Goal: Information Seeking & Learning: Learn about a topic

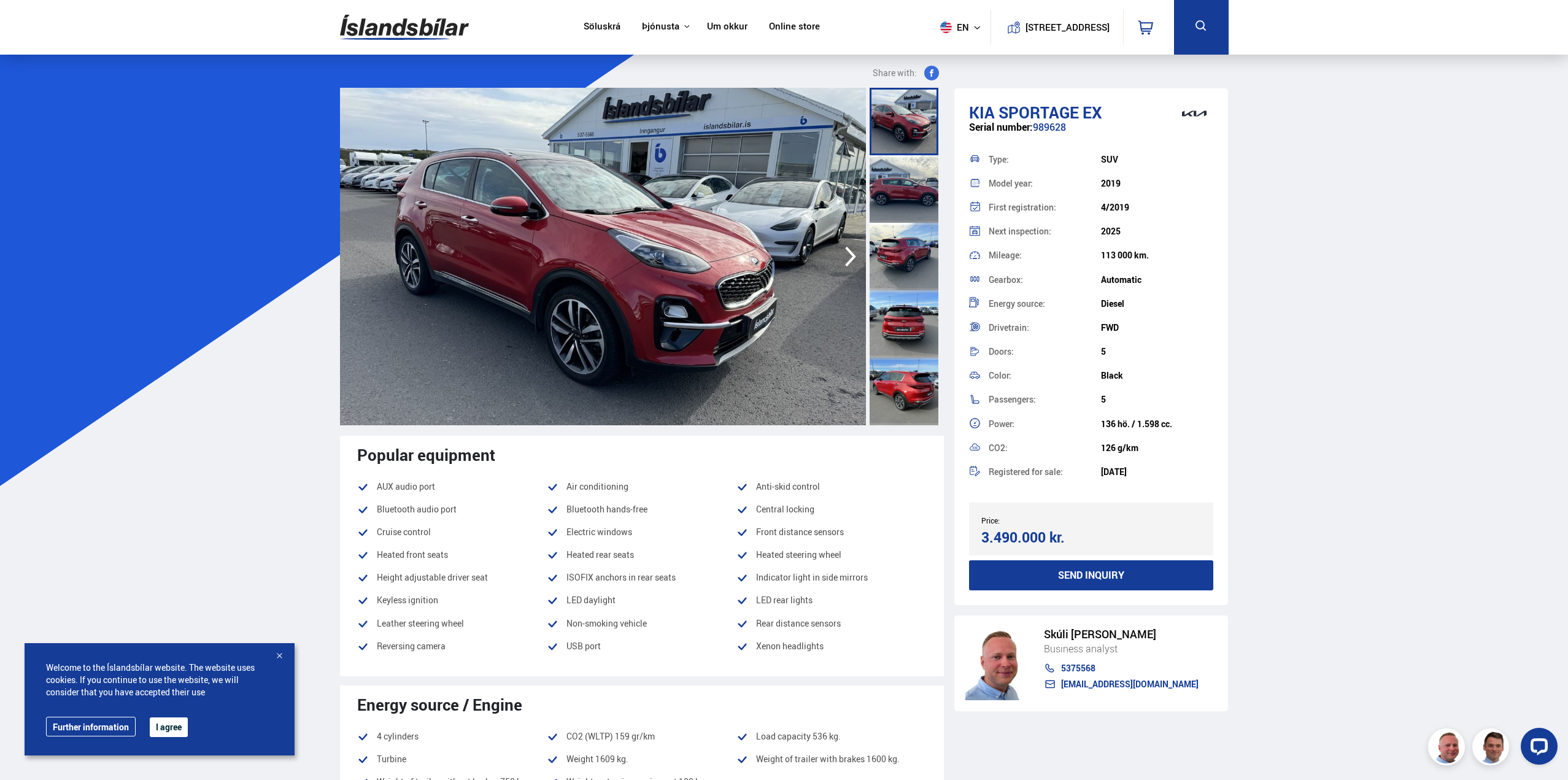
drag, startPoint x: 1125, startPoint y: 181, endPoint x: 1090, endPoint y: 181, distance: 35.0
click at [1090, 181] on div "Model year: 2019" at bounding box center [1091, 183] width 245 height 24
click at [853, 260] on icon "button" at bounding box center [851, 257] width 25 height 30
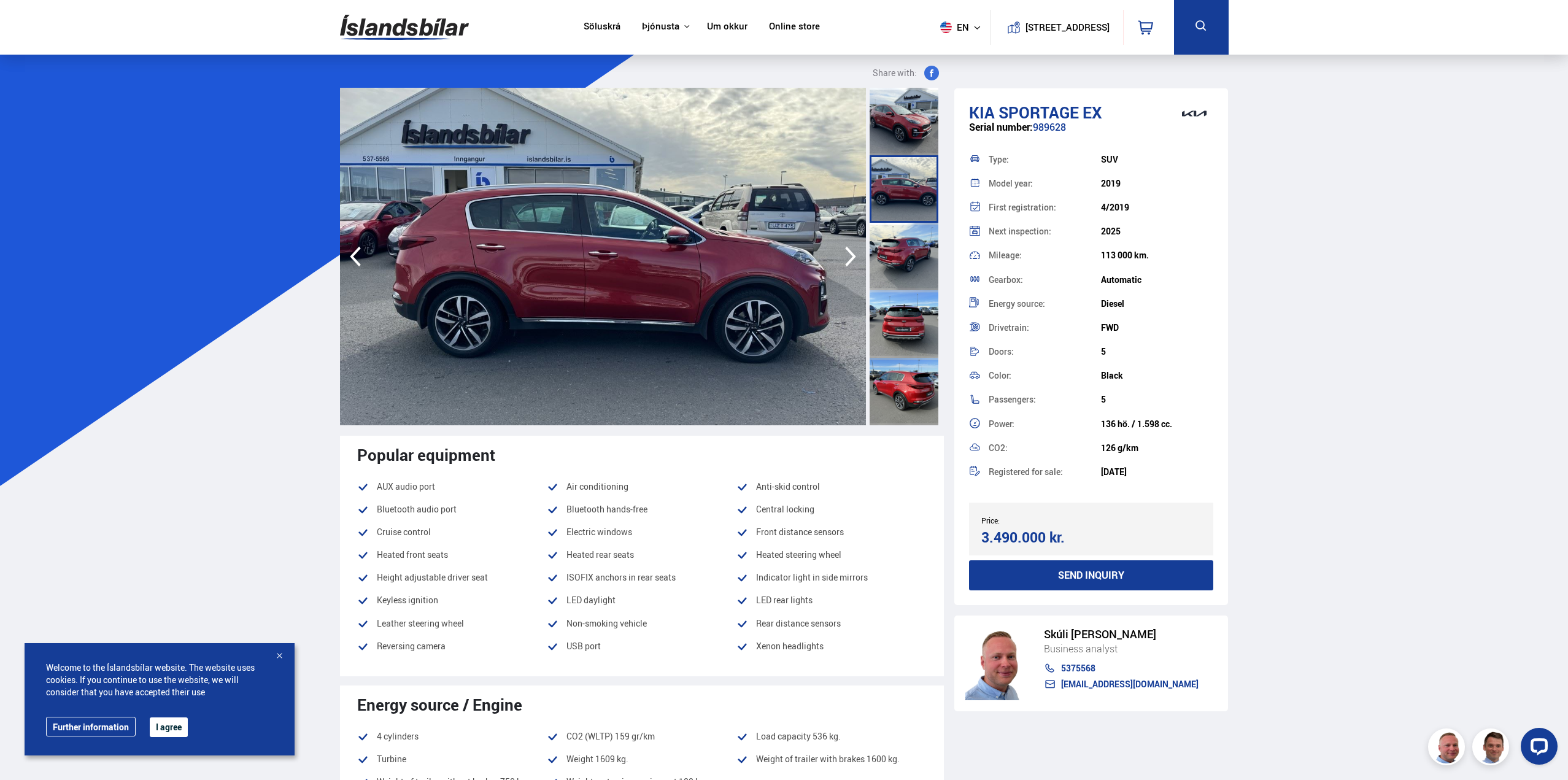
click at [853, 260] on icon "button" at bounding box center [851, 257] width 25 height 30
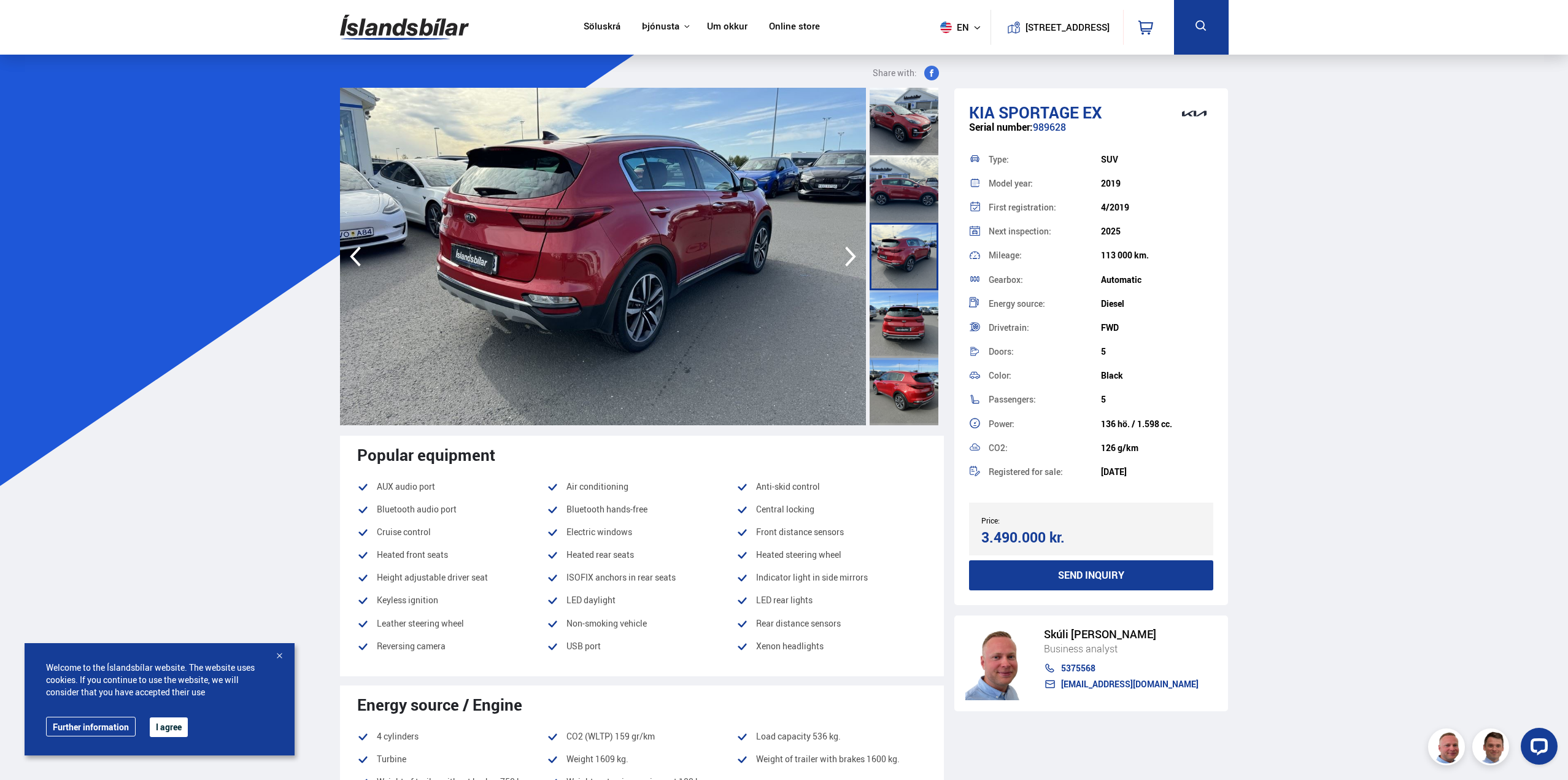
click at [853, 260] on icon "button" at bounding box center [851, 257] width 25 height 30
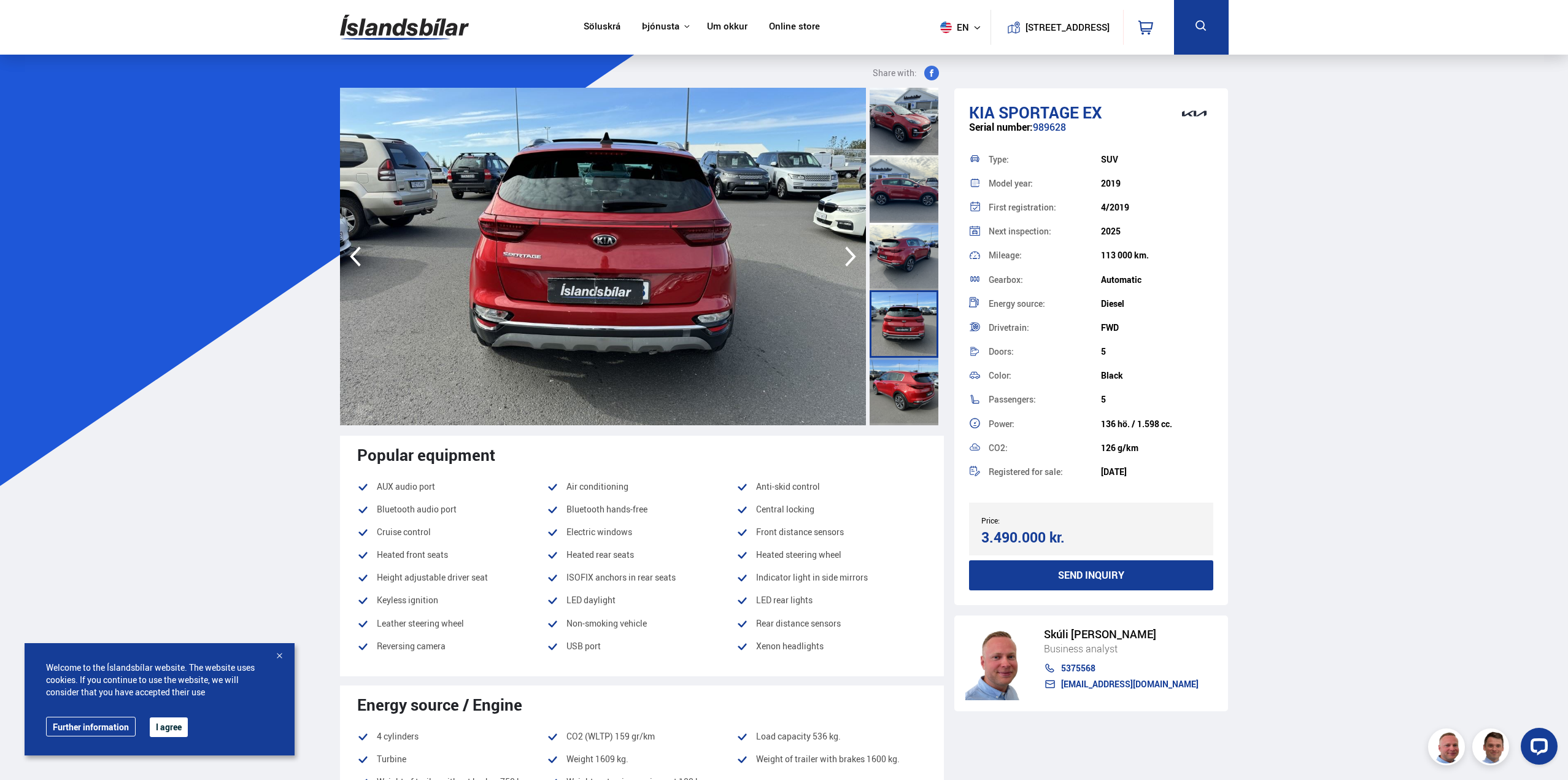
click at [853, 260] on icon "button" at bounding box center [851, 257] width 25 height 30
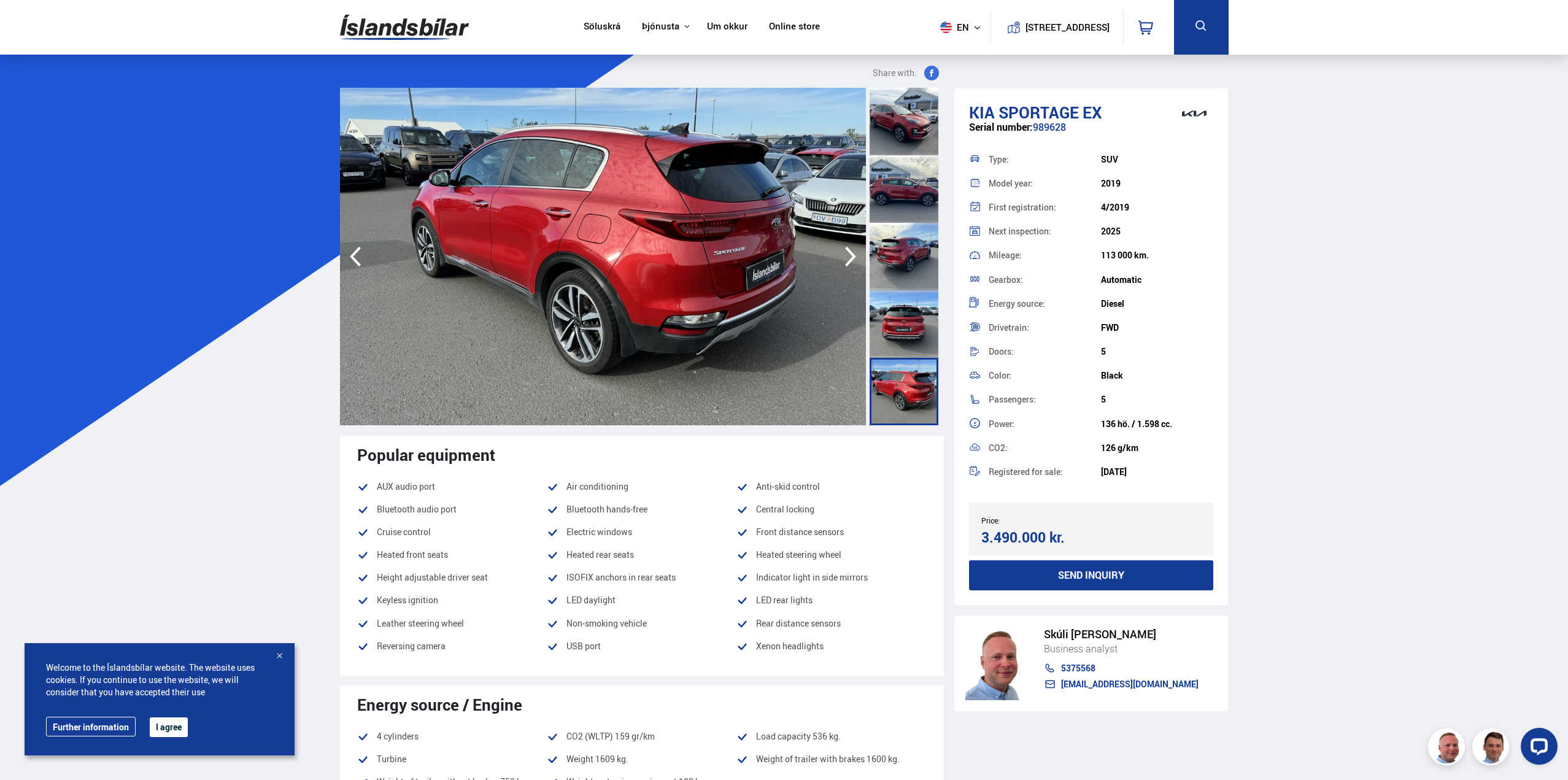
click at [853, 260] on icon "button" at bounding box center [851, 257] width 25 height 30
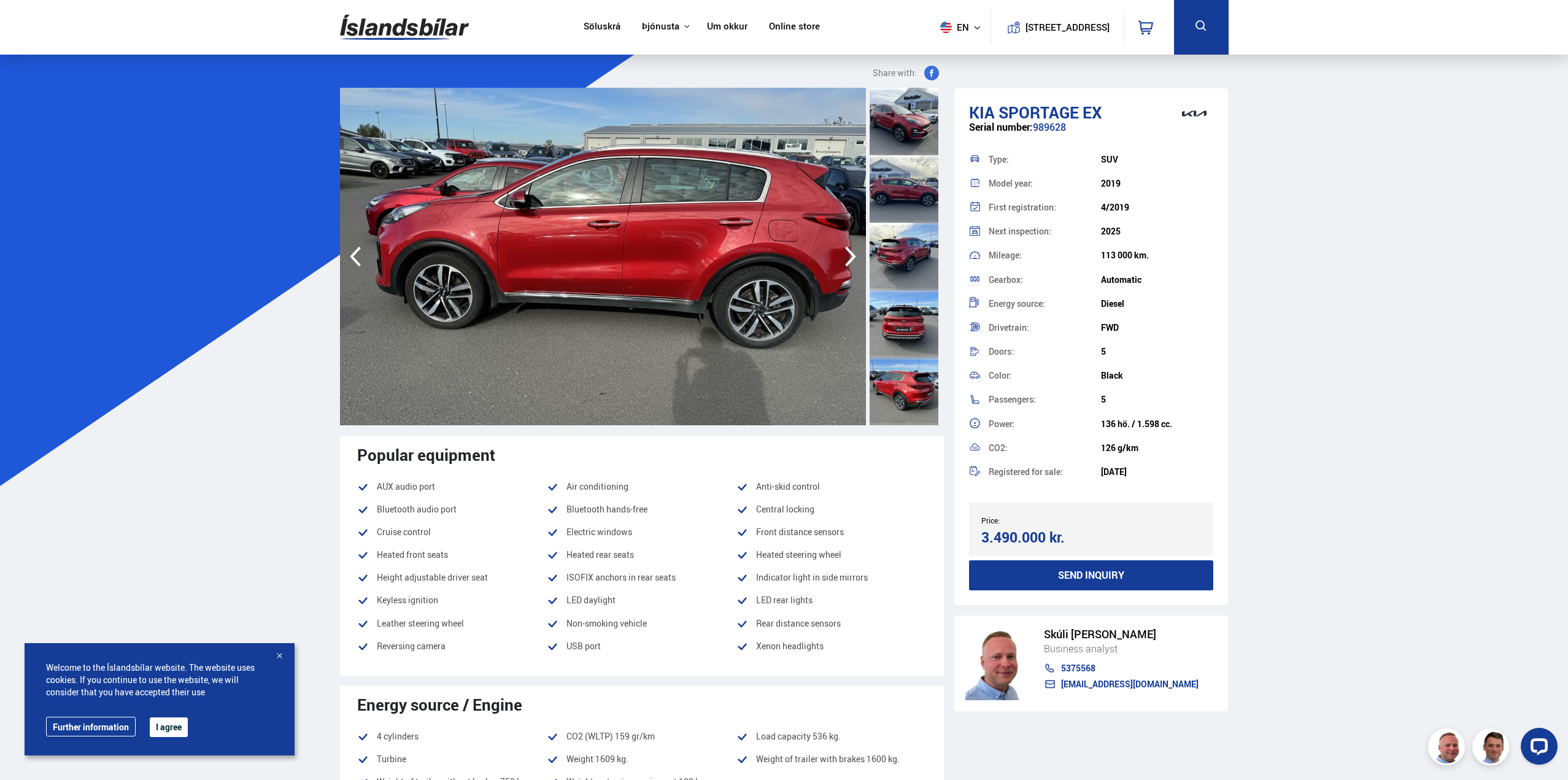
click at [853, 260] on icon "button" at bounding box center [851, 257] width 25 height 30
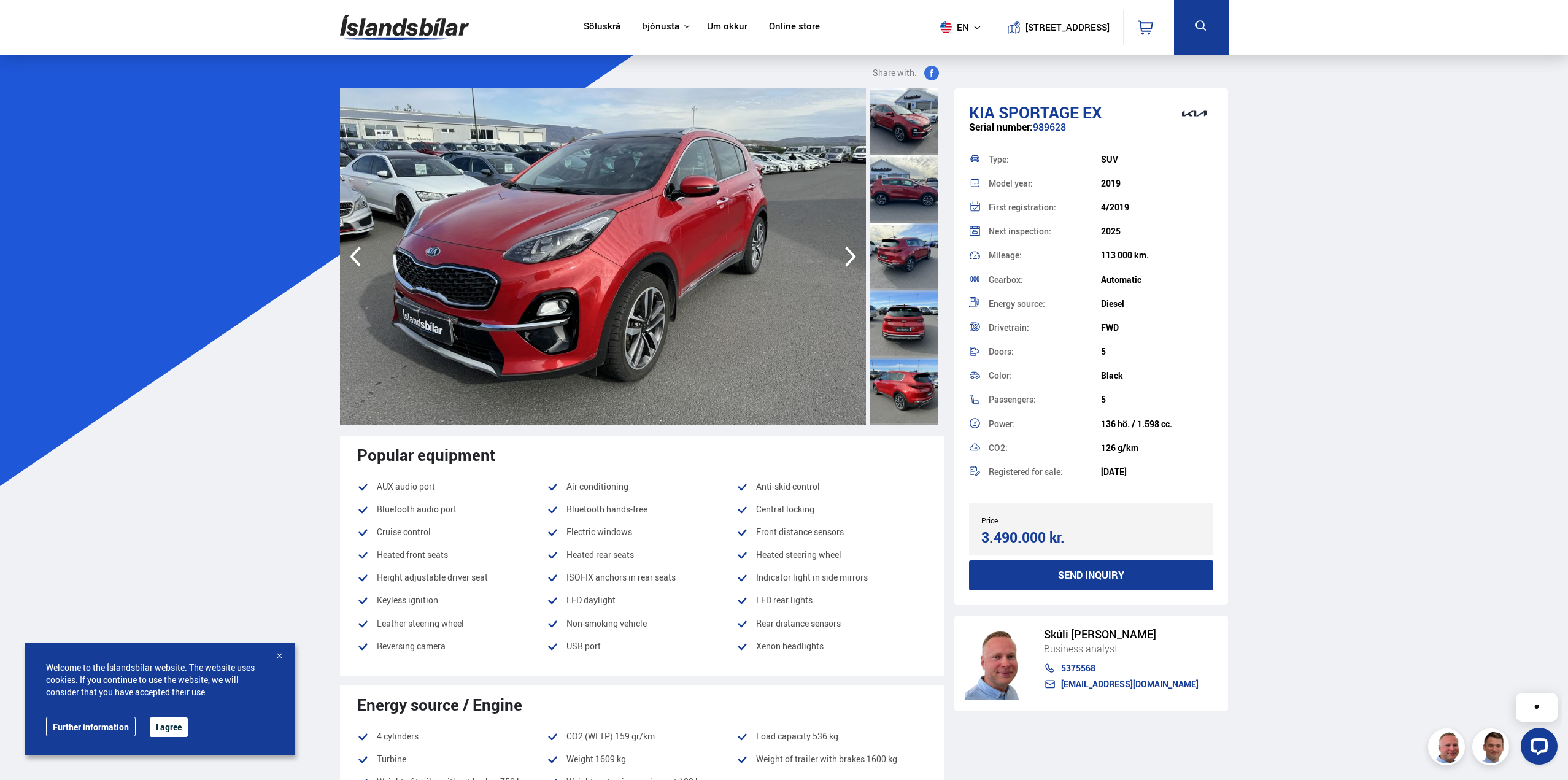
click at [853, 260] on icon "button" at bounding box center [851, 257] width 25 height 30
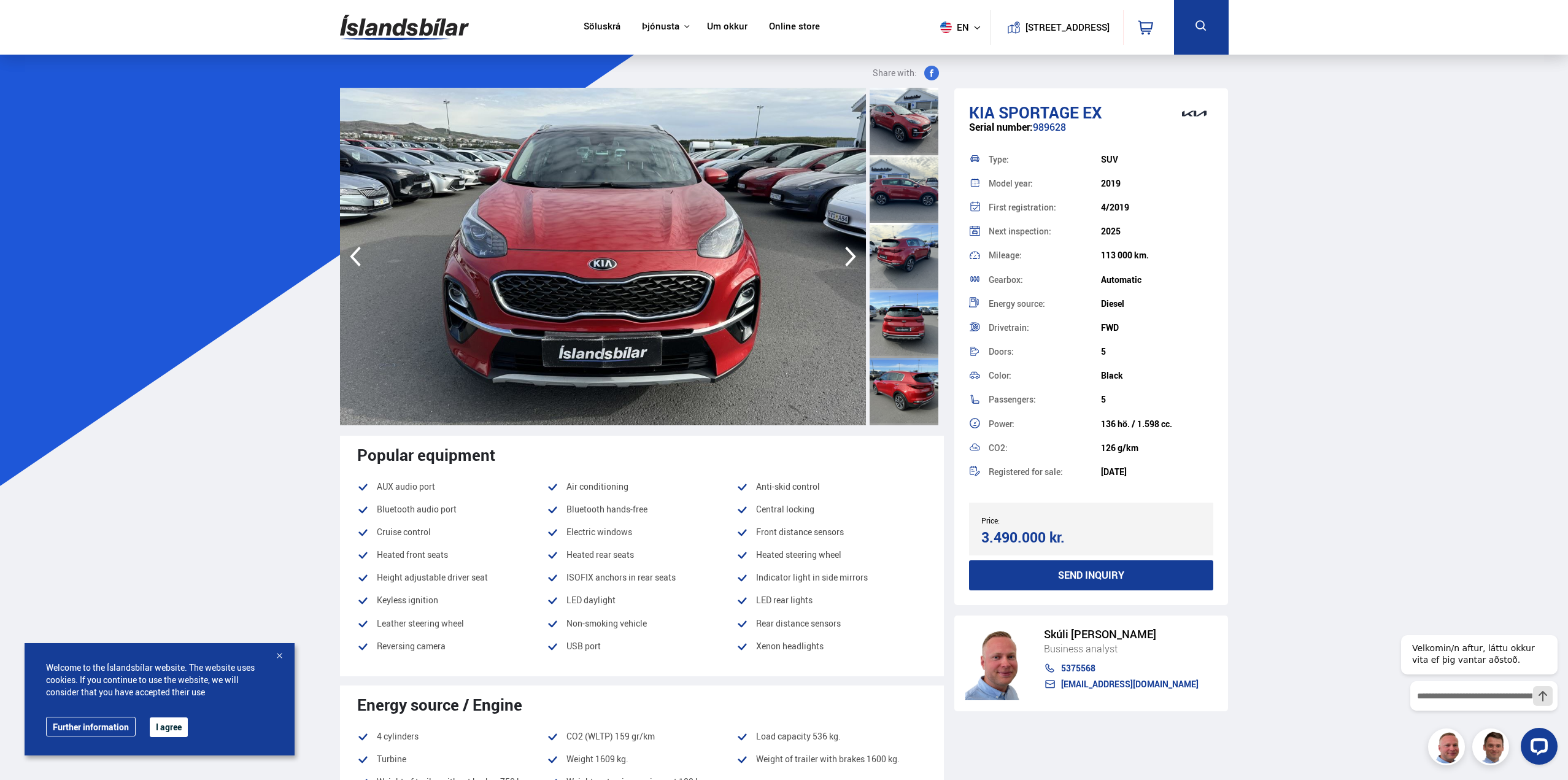
click at [853, 260] on icon "button" at bounding box center [850, 257] width 11 height 20
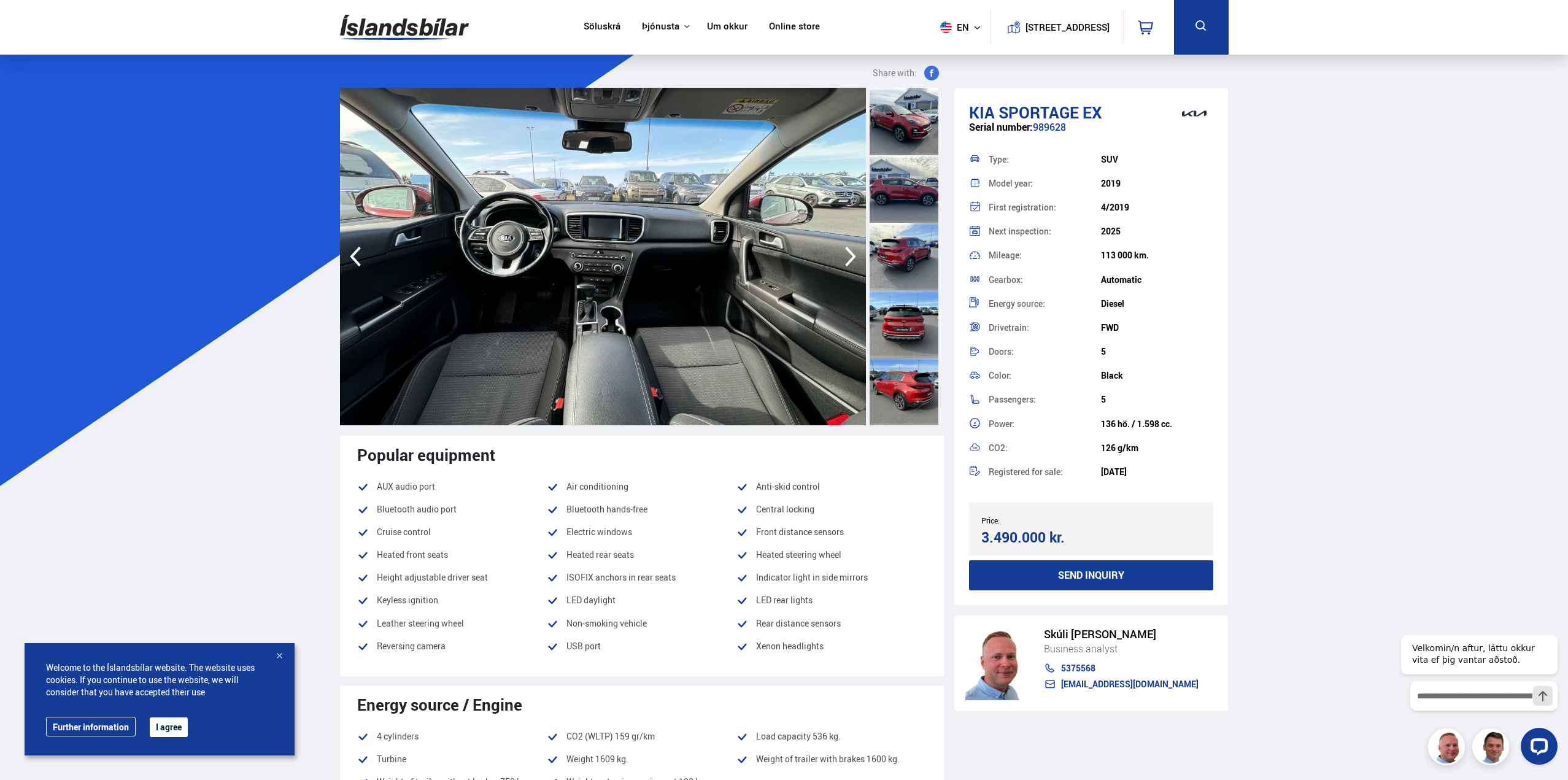
click at [847, 257] on icon "button" at bounding box center [851, 257] width 25 height 30
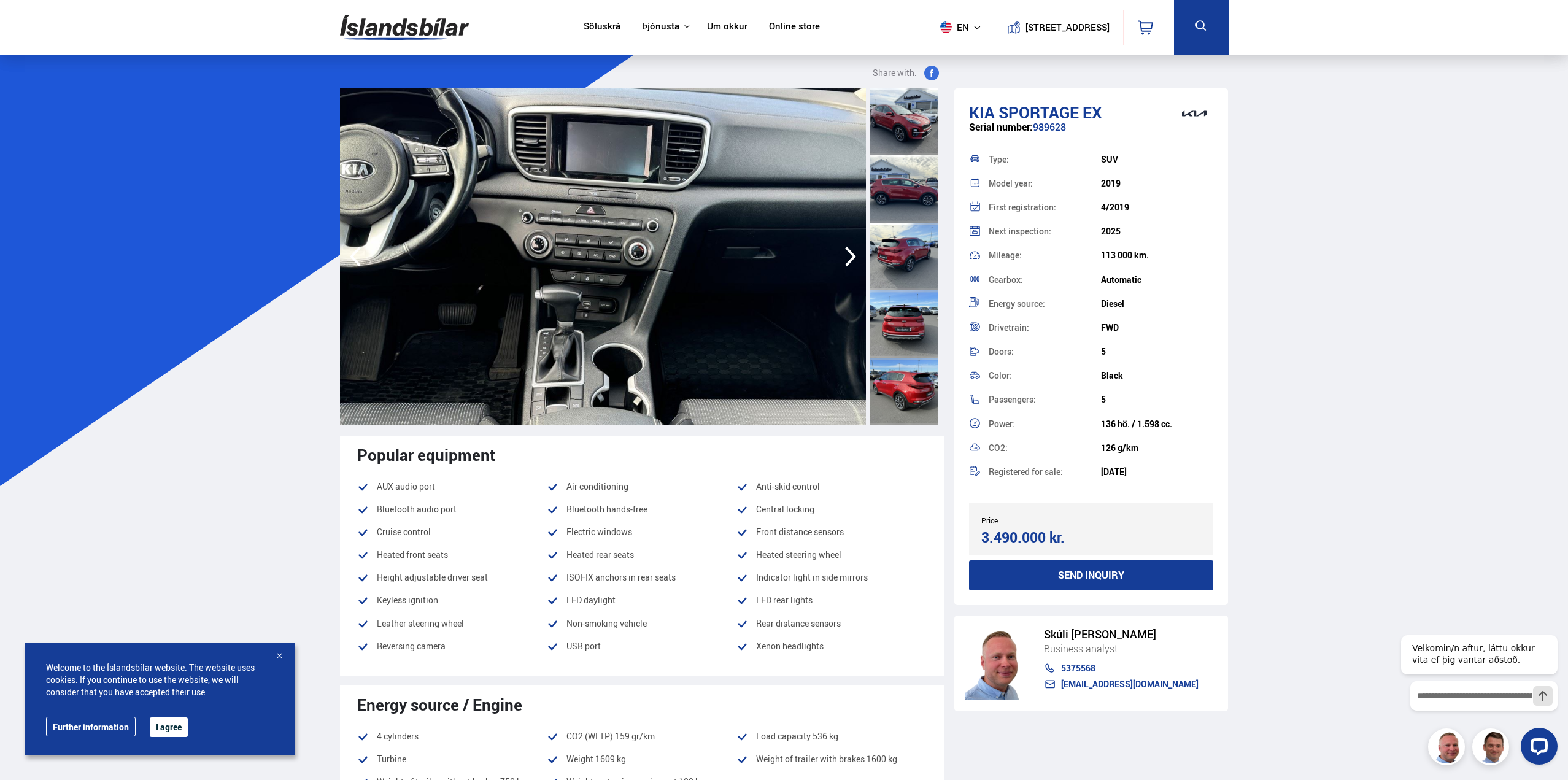
click at [847, 257] on icon "button" at bounding box center [851, 257] width 25 height 30
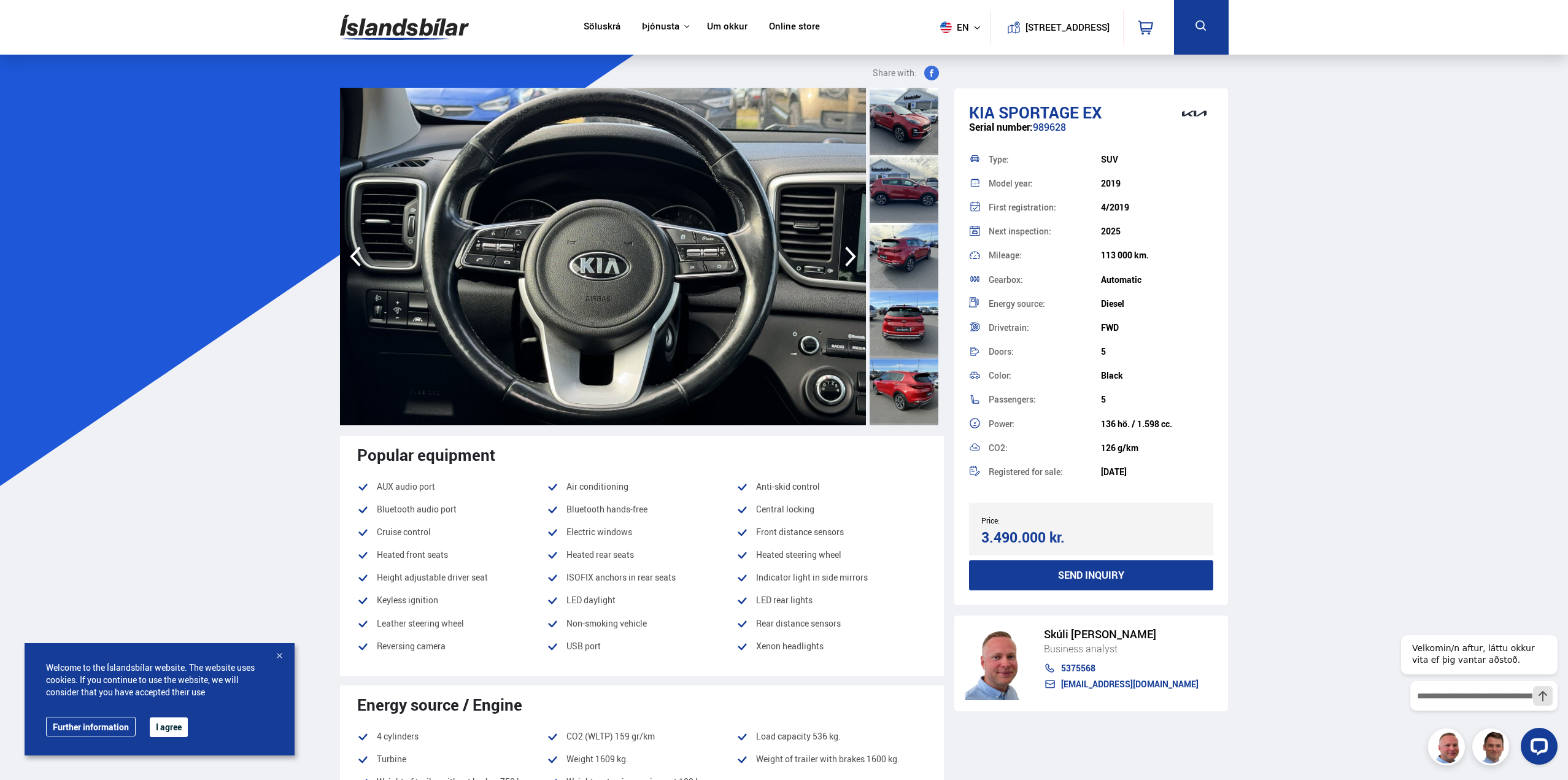
click at [369, 253] on img at bounding box center [603, 257] width 526 height 338
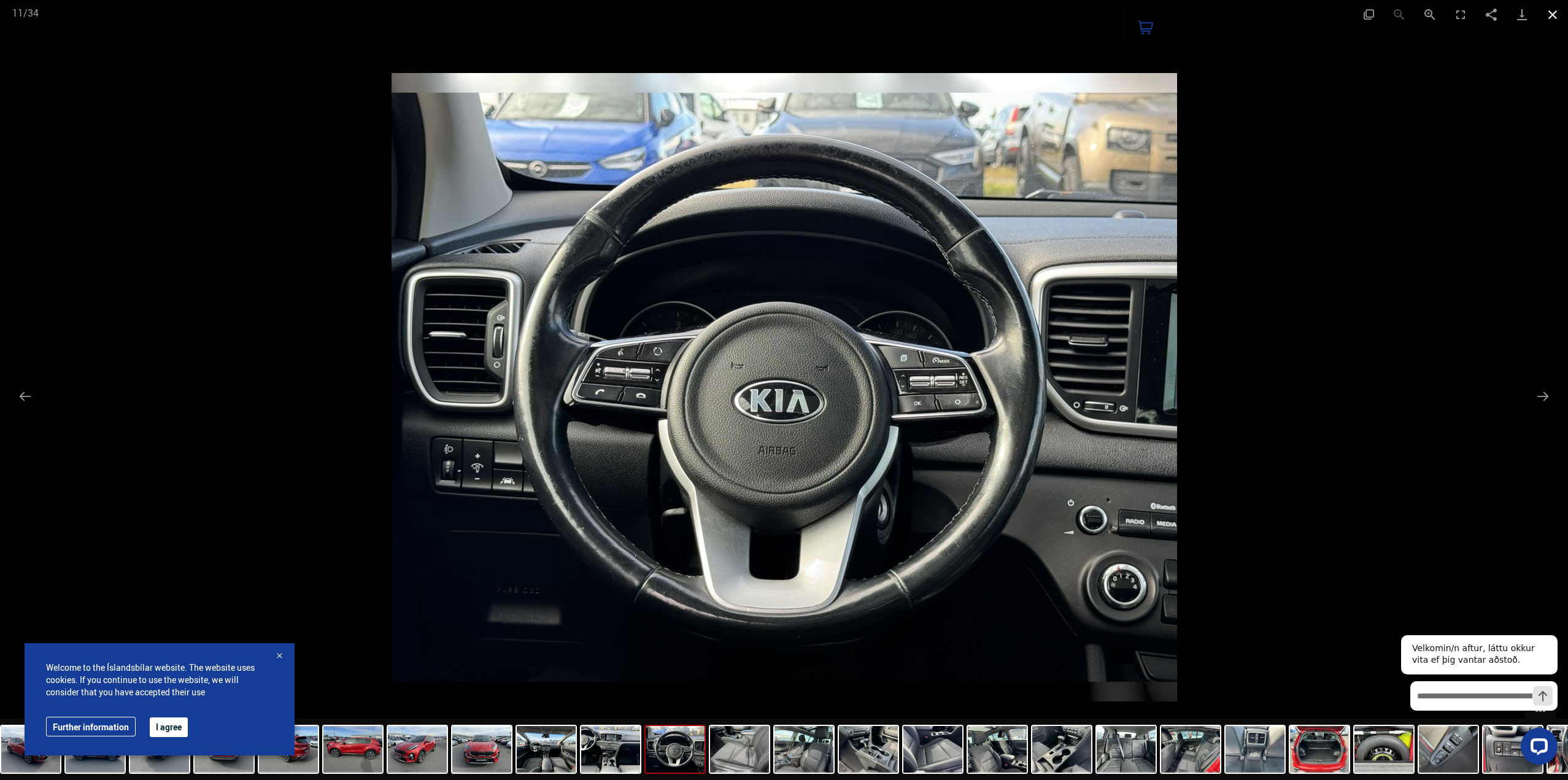
click at [1559, 8] on button "Close gallery" at bounding box center [1553, 15] width 31 height 29
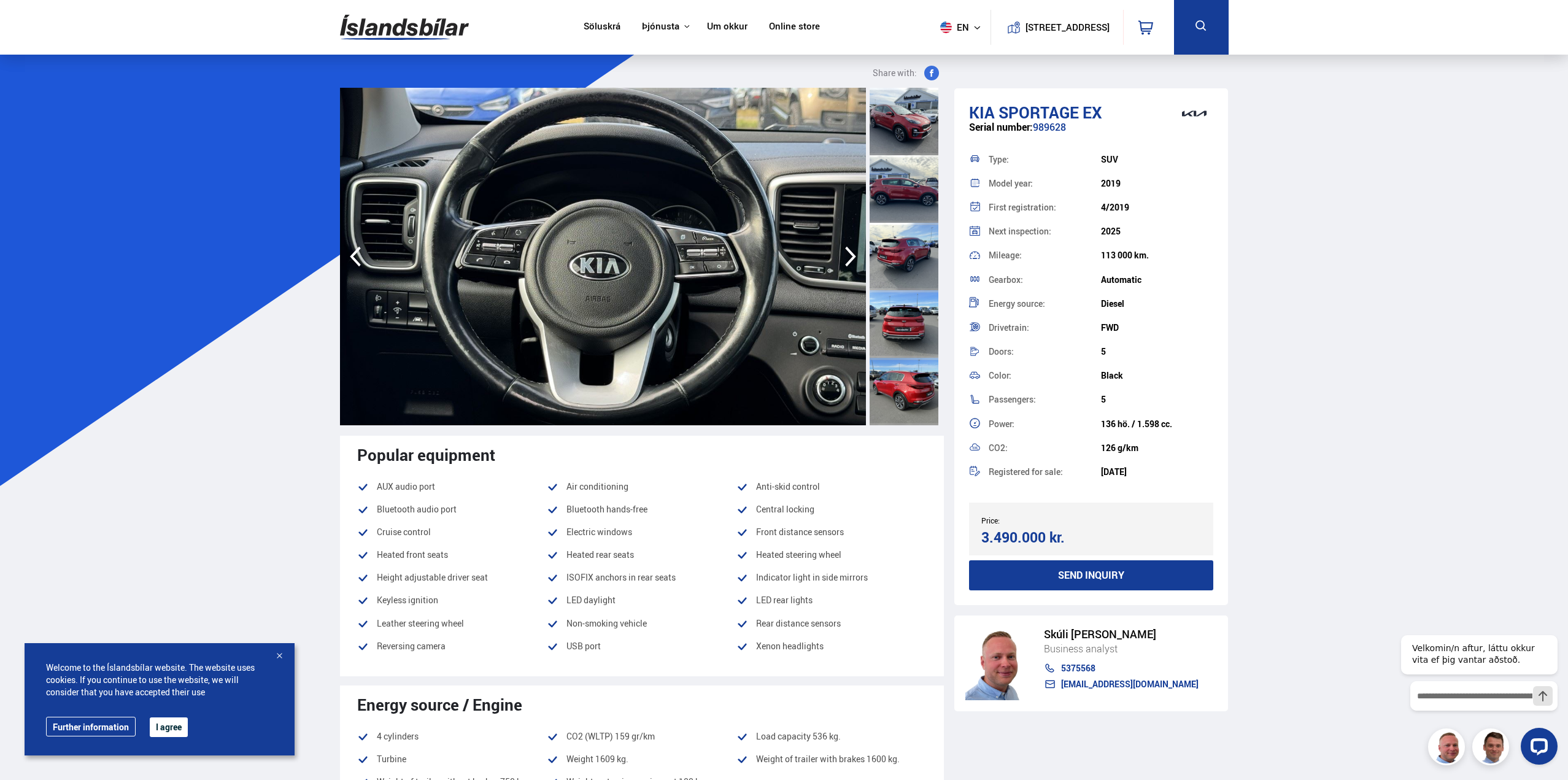
click at [360, 259] on icon "button" at bounding box center [355, 257] width 25 height 30
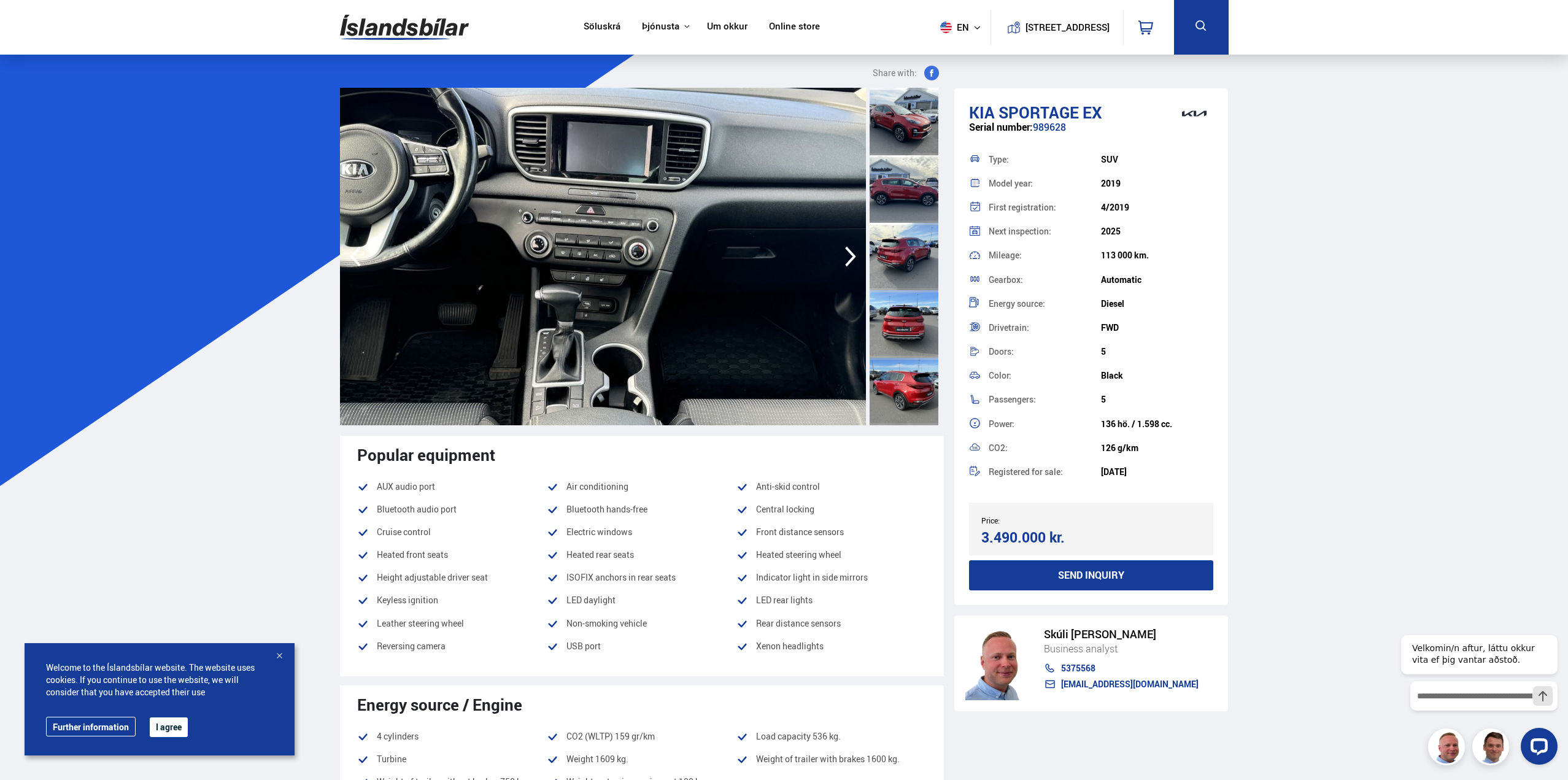
click at [847, 256] on icon "button" at bounding box center [851, 257] width 25 height 30
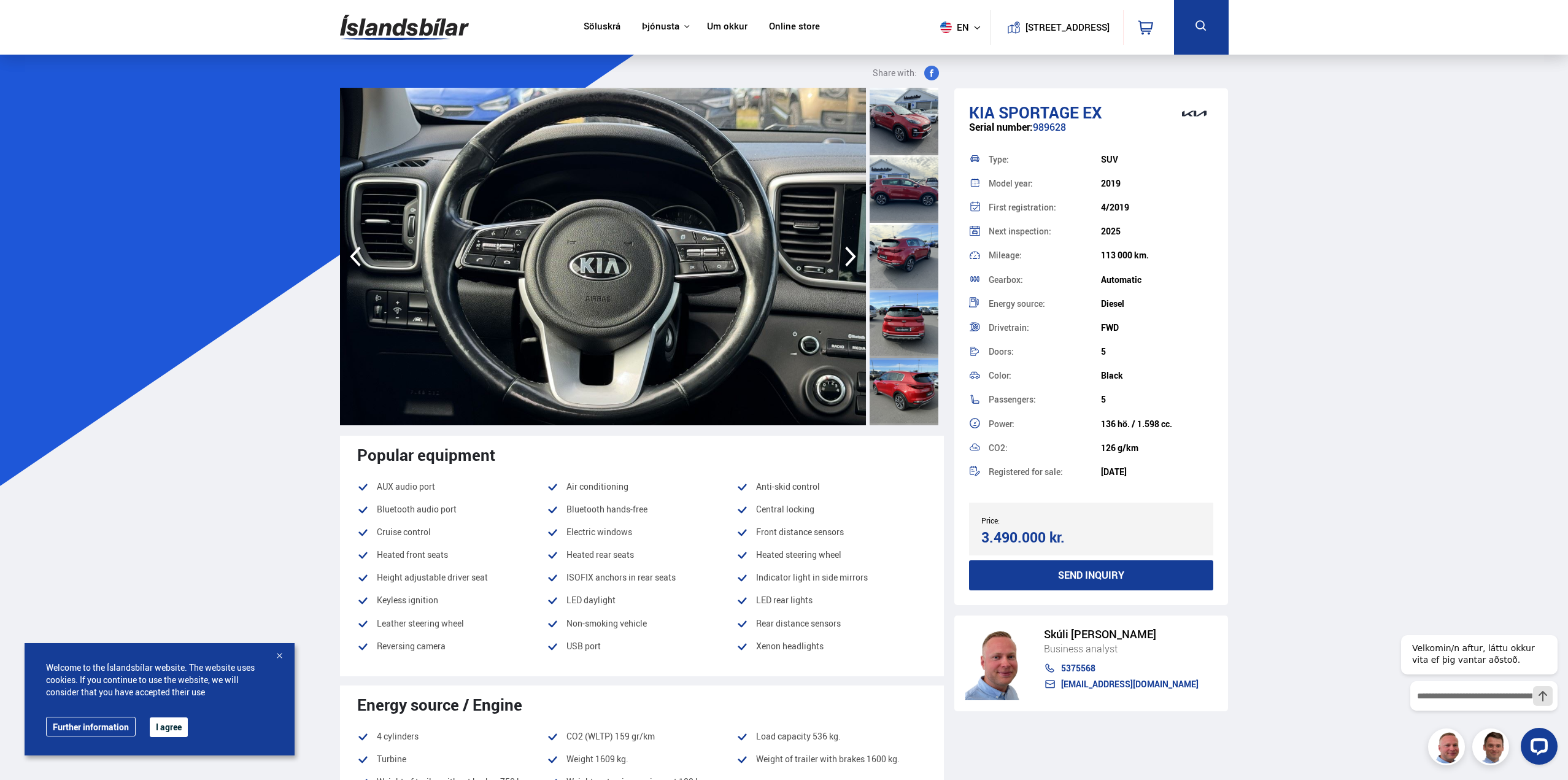
click at [847, 256] on icon "button" at bounding box center [851, 257] width 25 height 30
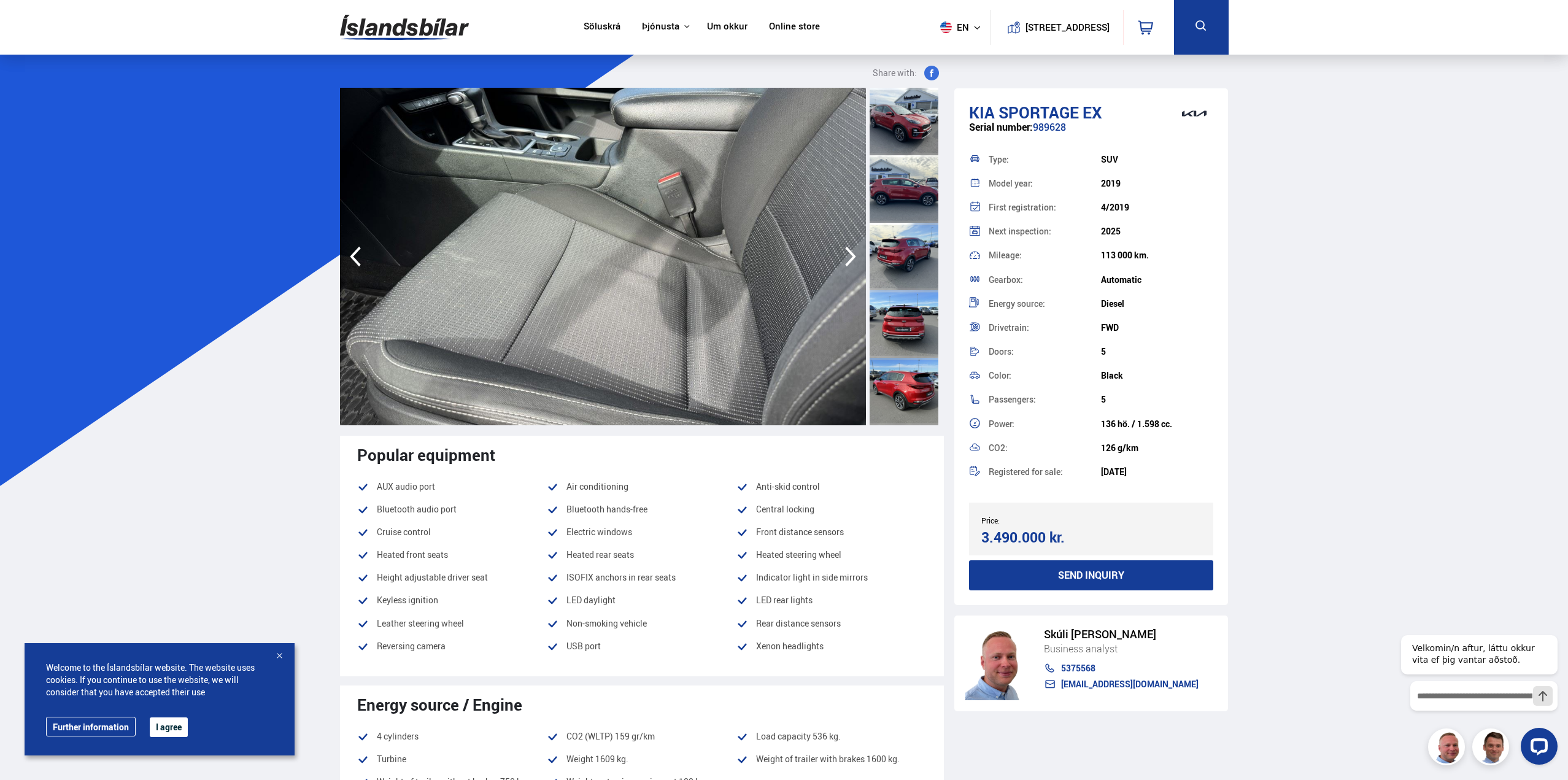
click at [847, 256] on icon "button" at bounding box center [851, 257] width 25 height 30
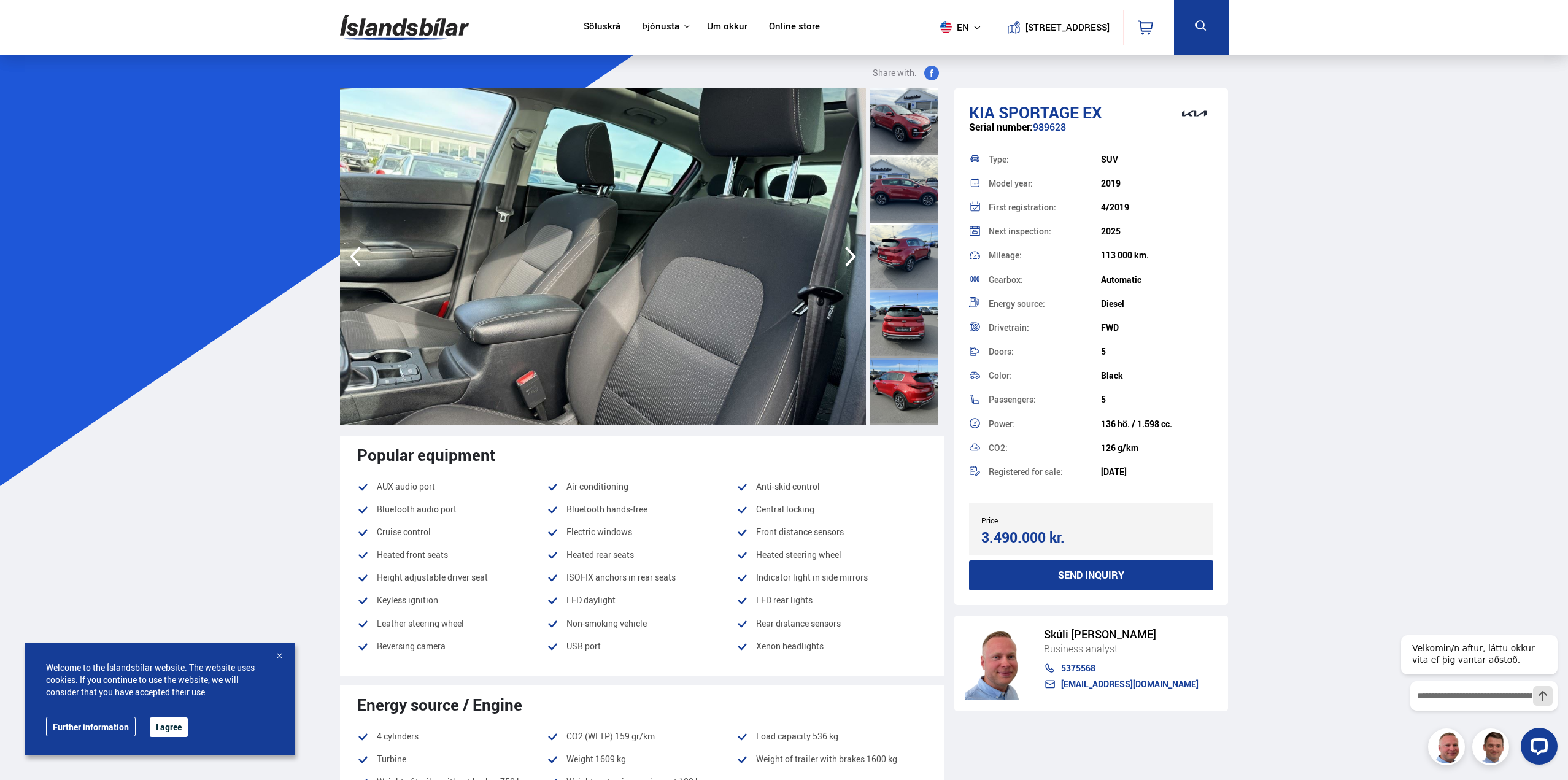
click at [847, 256] on icon "button" at bounding box center [851, 257] width 25 height 30
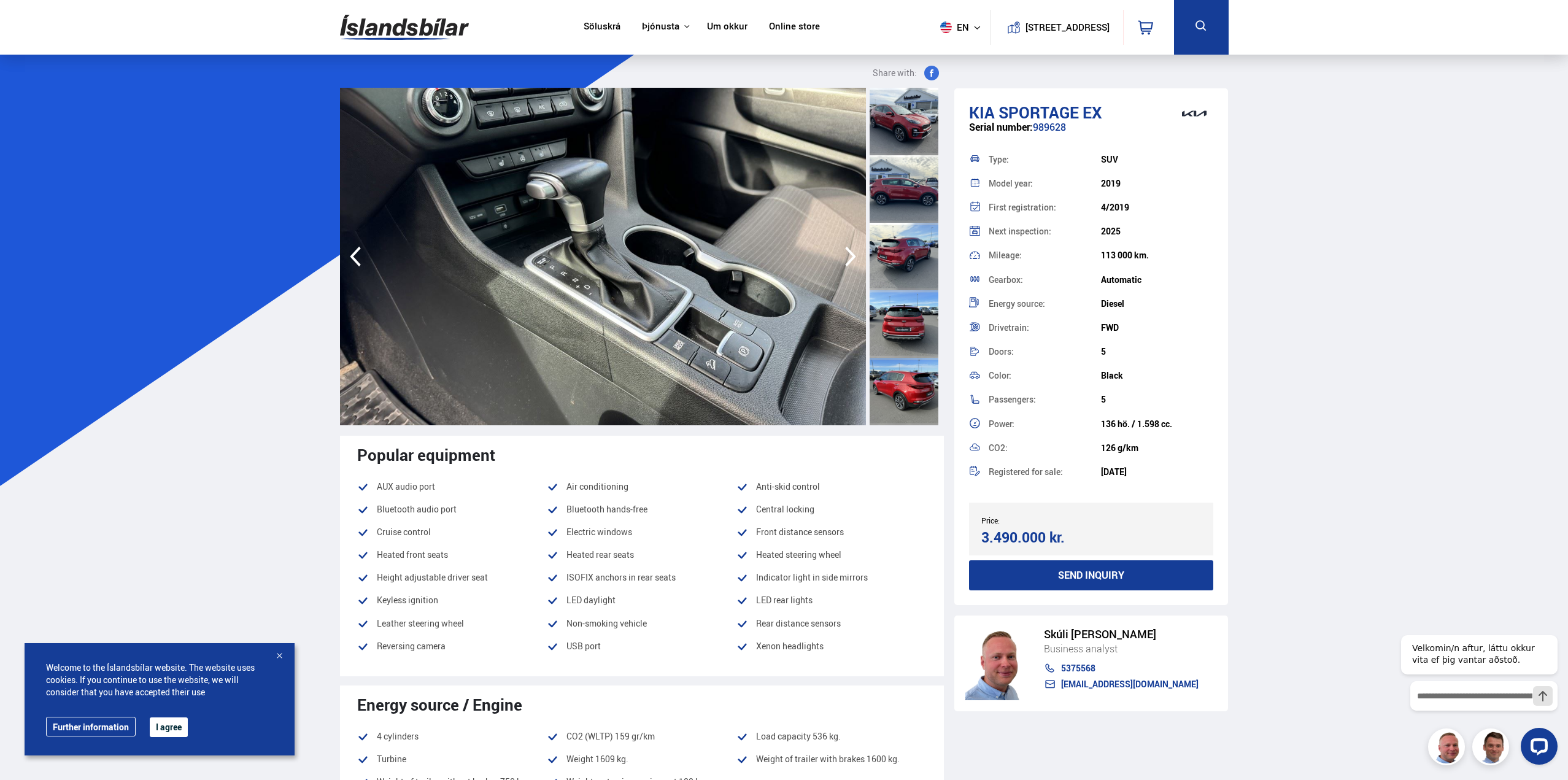
click at [847, 256] on icon "button" at bounding box center [851, 257] width 25 height 30
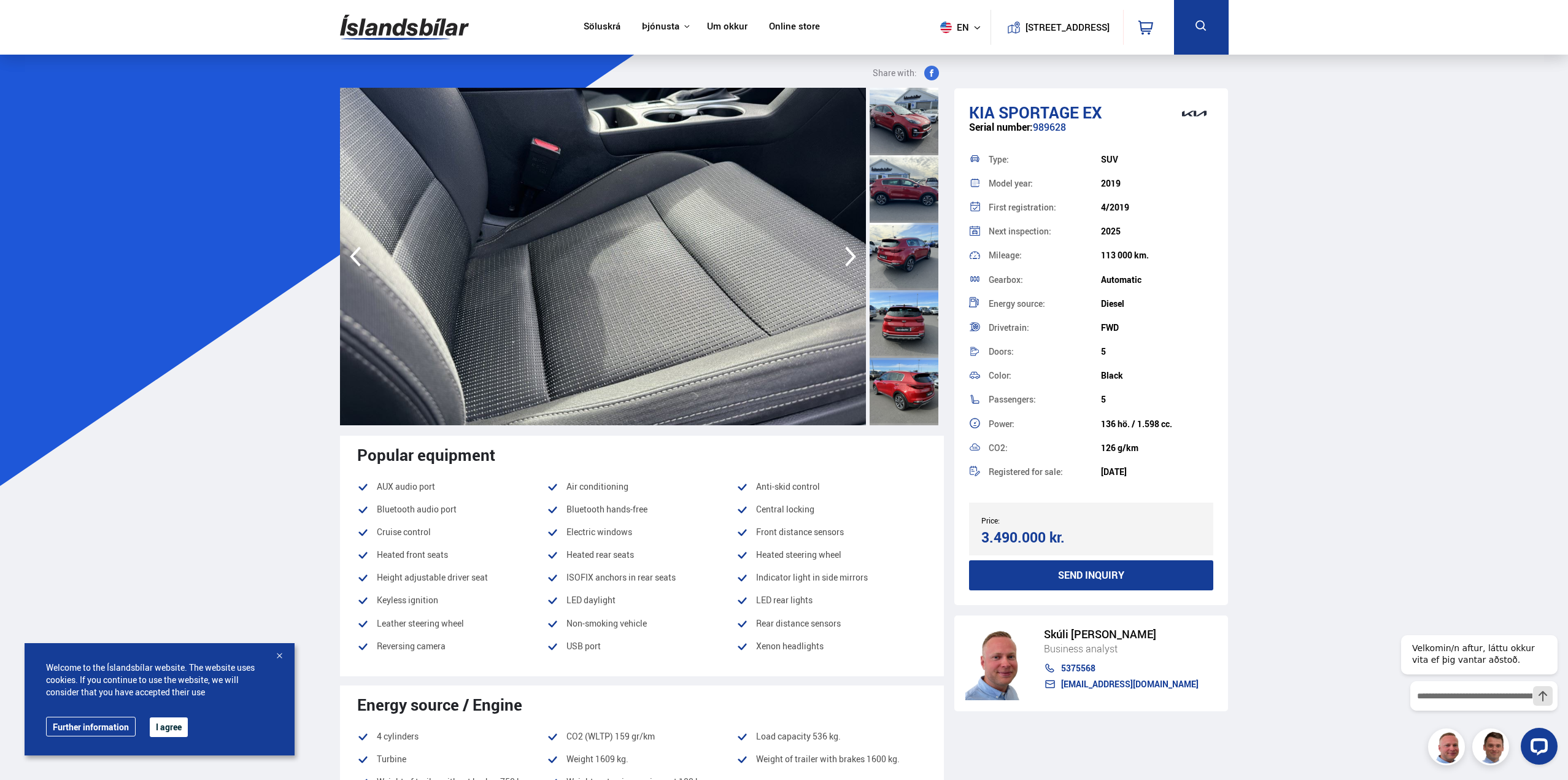
click at [847, 256] on icon "button" at bounding box center [851, 257] width 25 height 30
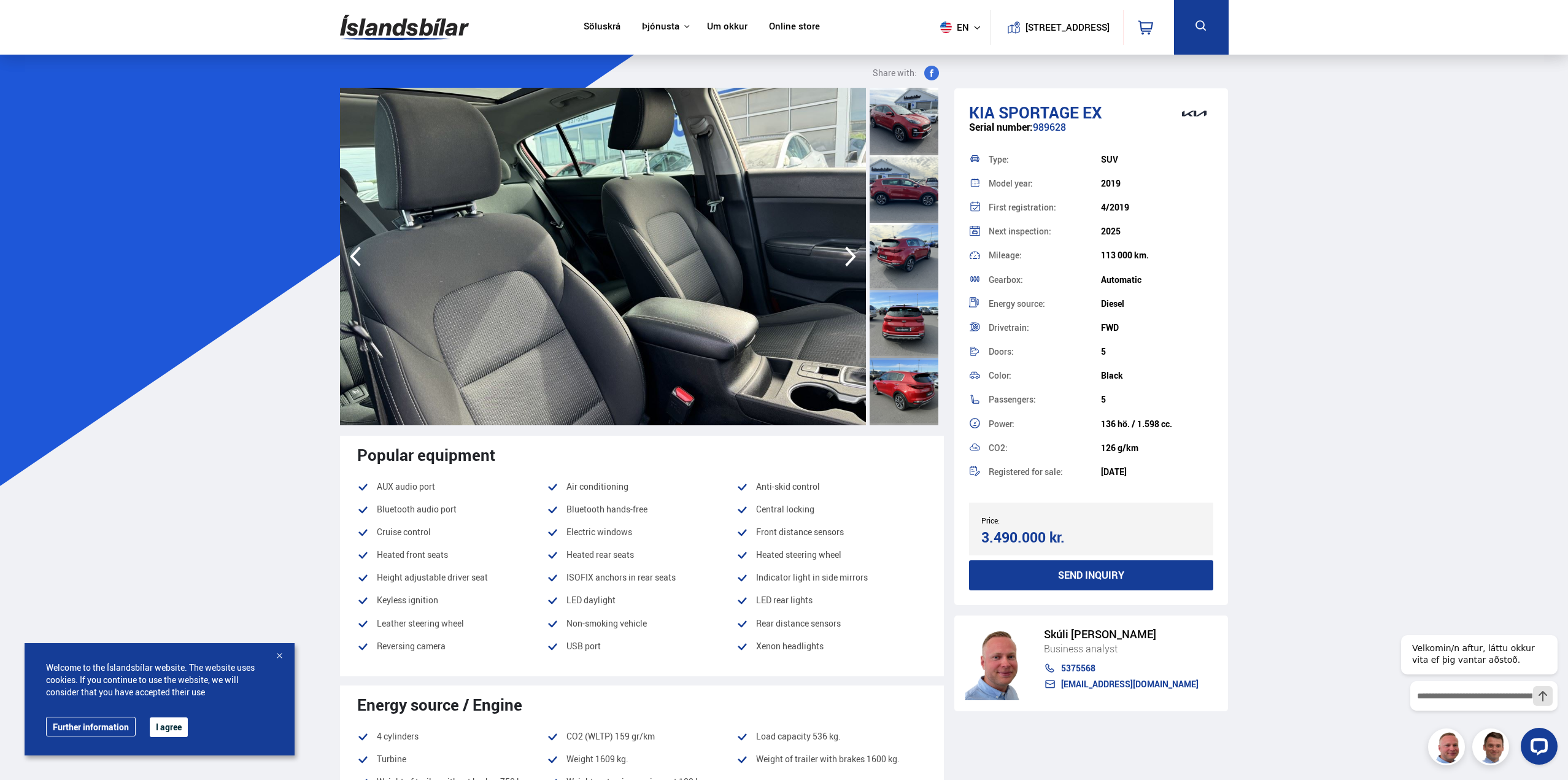
click at [847, 256] on icon "button" at bounding box center [851, 257] width 25 height 30
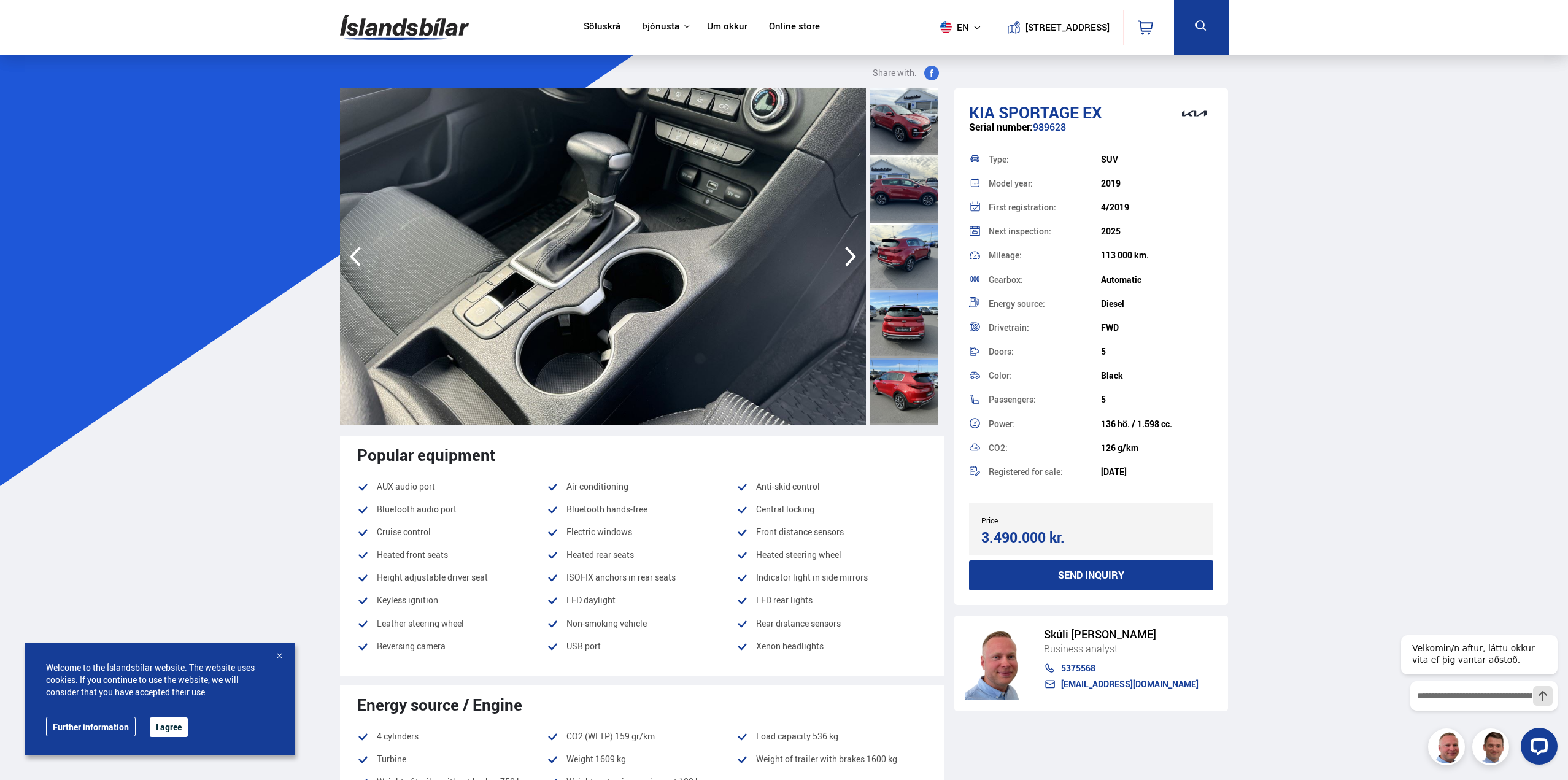
click at [847, 256] on icon "button" at bounding box center [851, 257] width 25 height 30
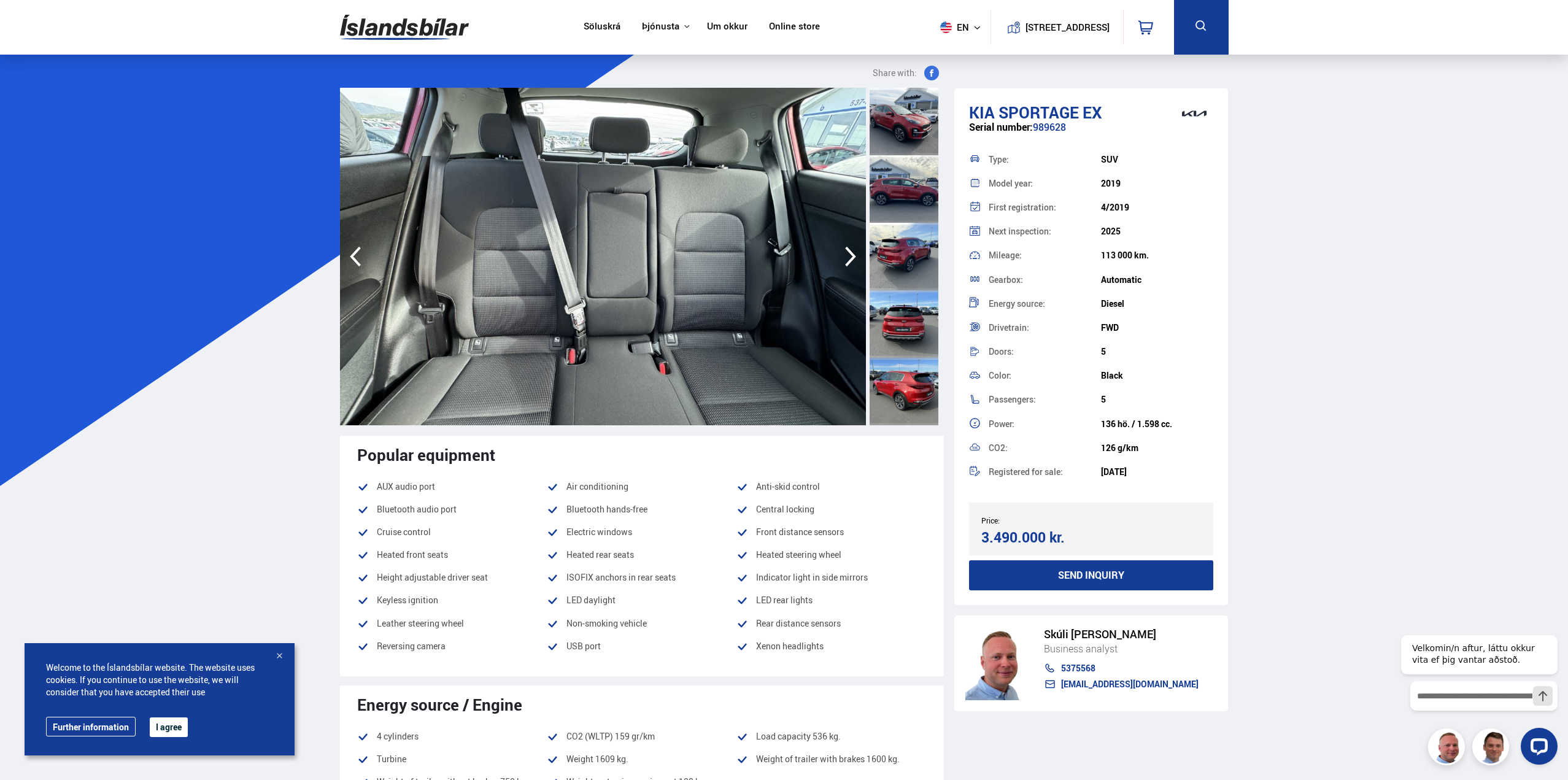
click at [847, 256] on icon "button" at bounding box center [851, 257] width 25 height 30
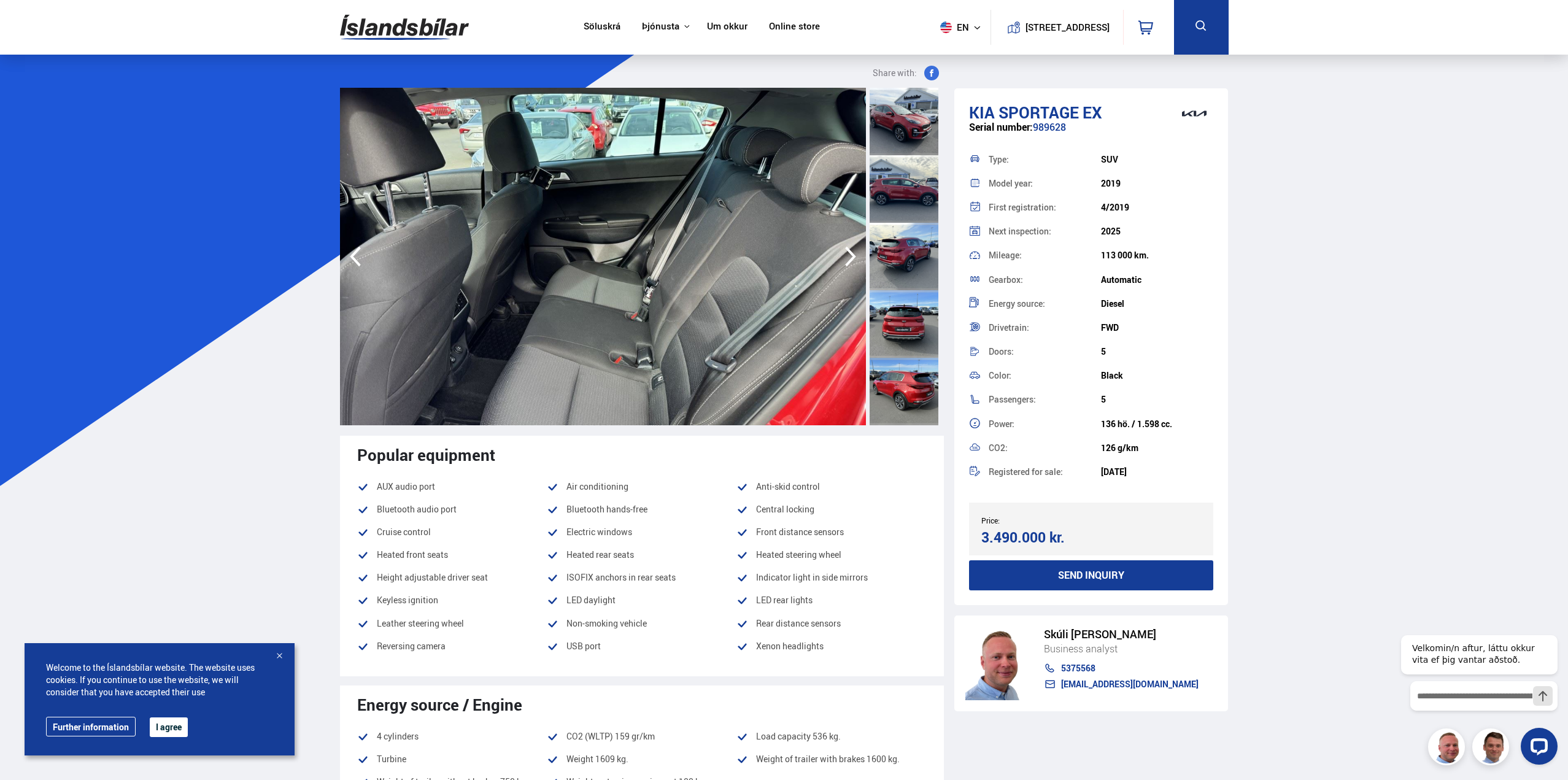
click at [847, 256] on icon "button" at bounding box center [851, 257] width 25 height 30
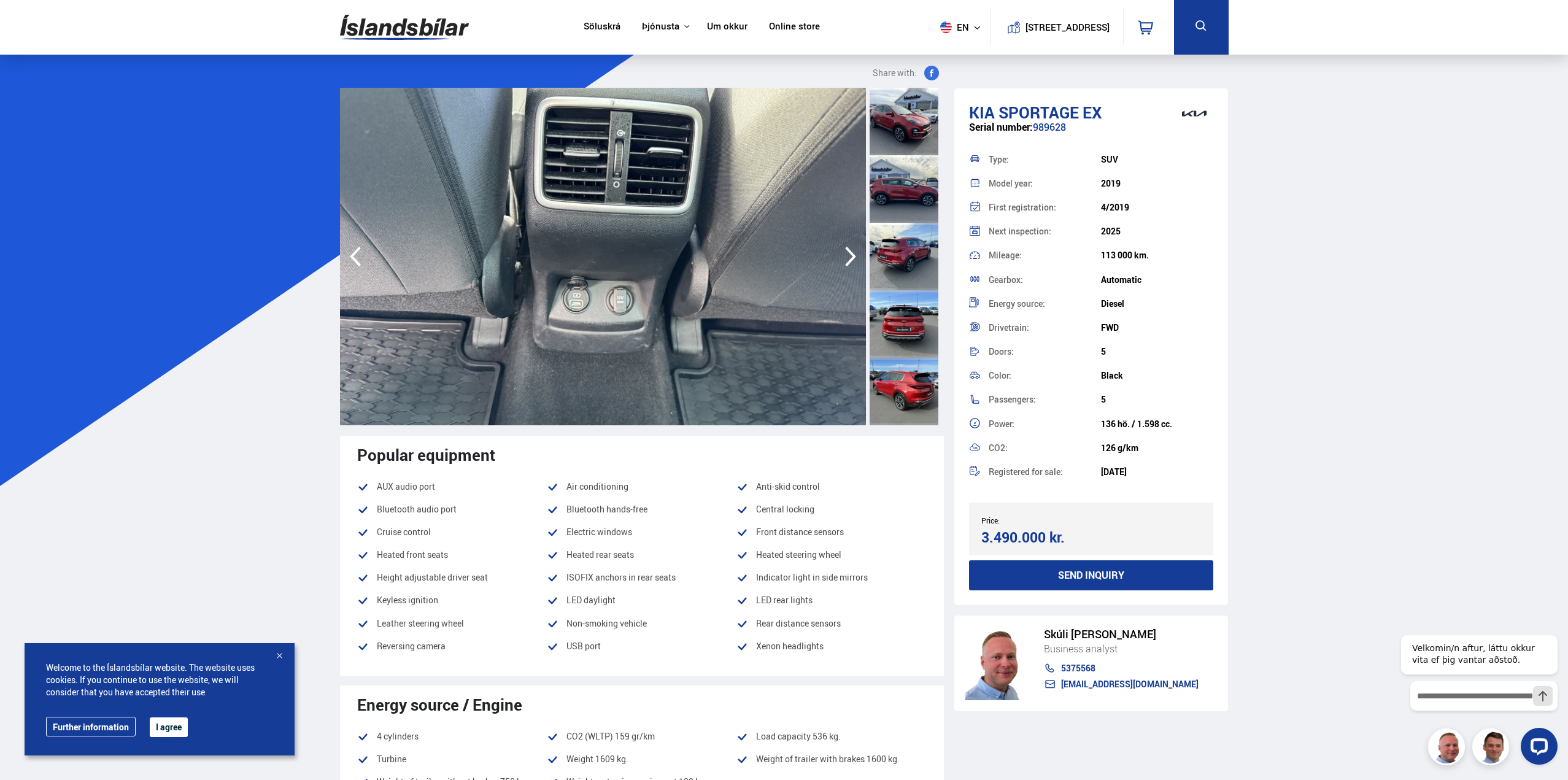
click at [847, 256] on icon "button" at bounding box center [851, 257] width 25 height 30
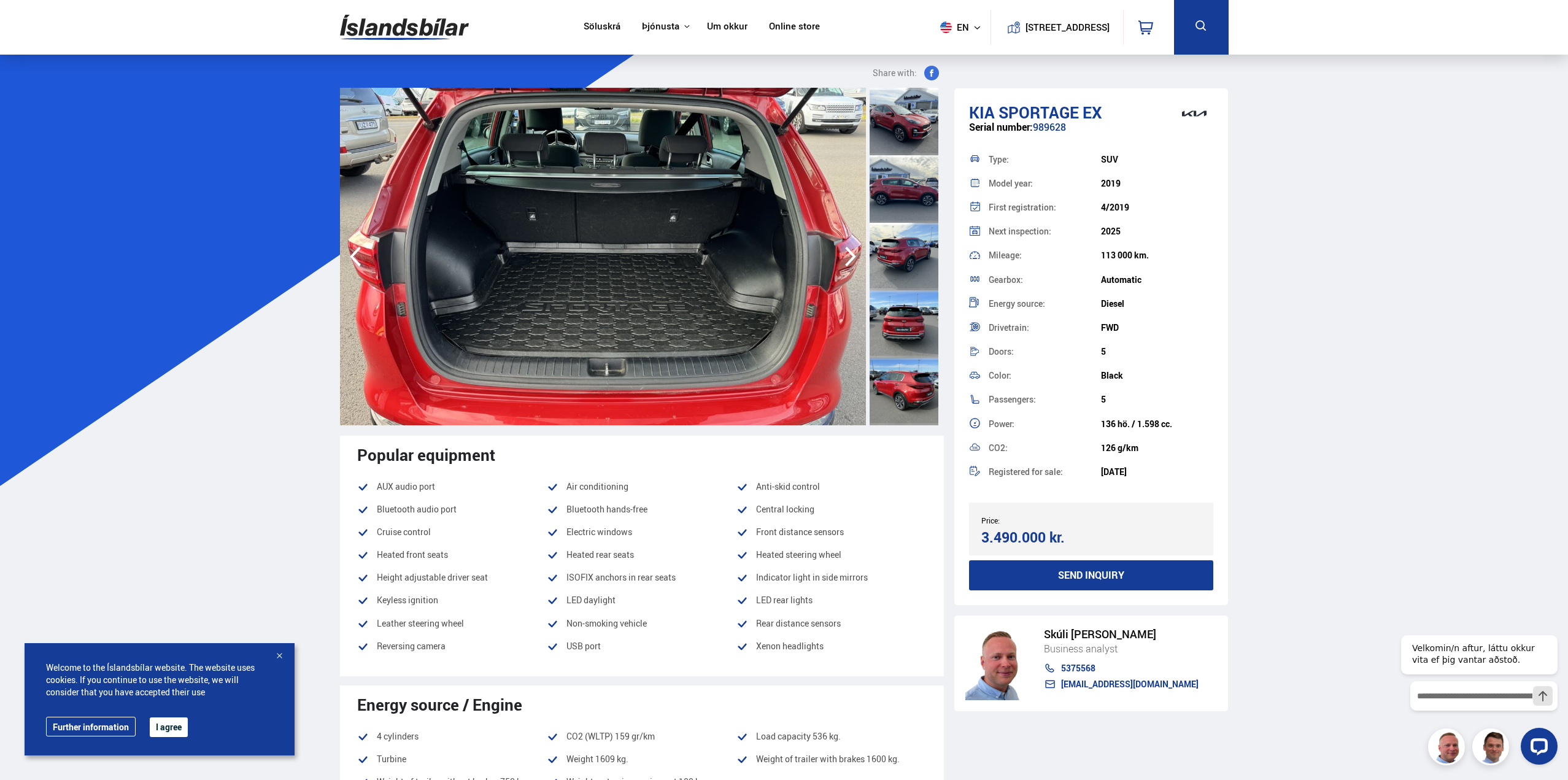
click at [847, 256] on icon "button" at bounding box center [851, 257] width 25 height 30
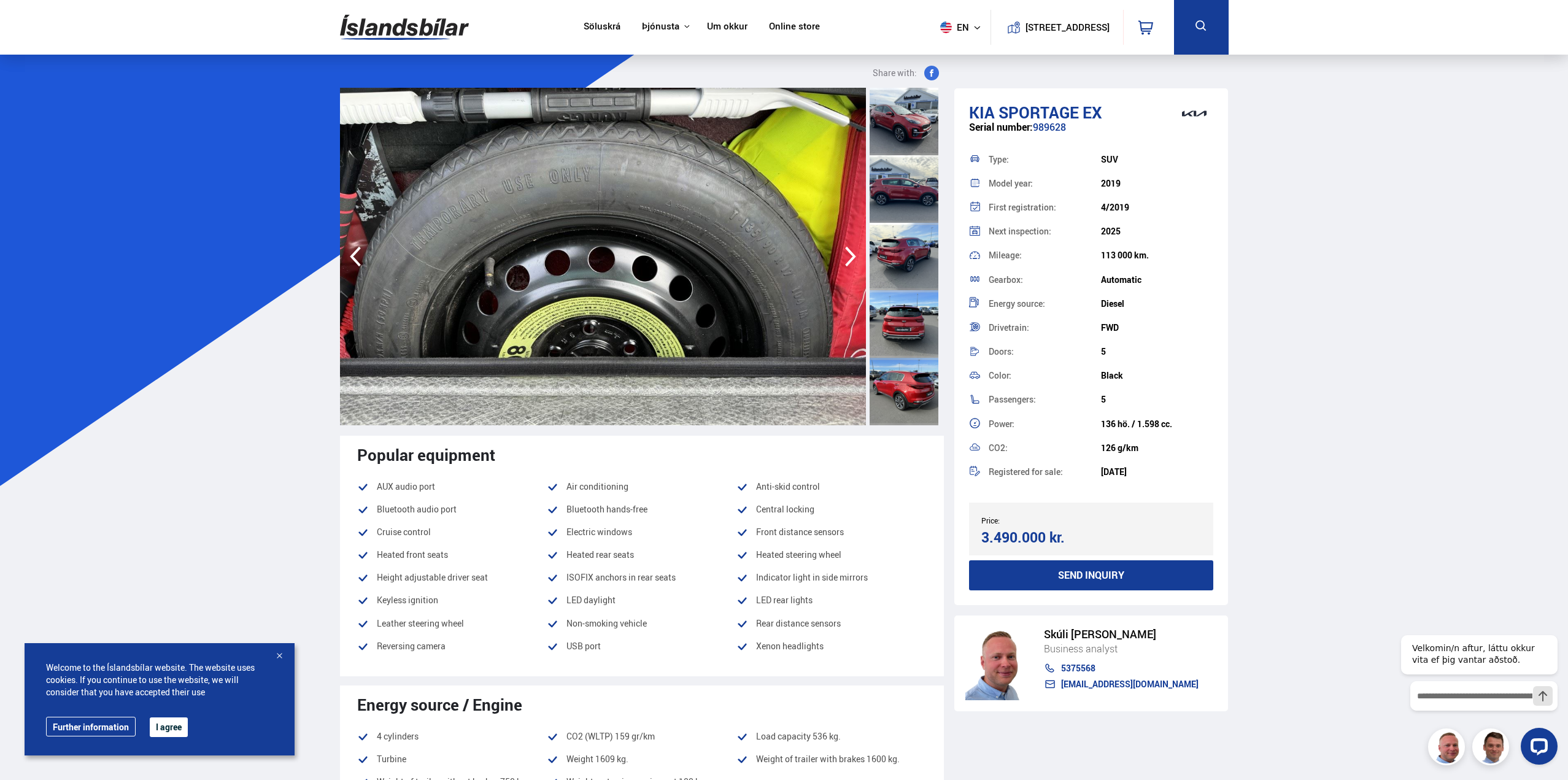
click at [847, 256] on icon "button" at bounding box center [851, 257] width 25 height 30
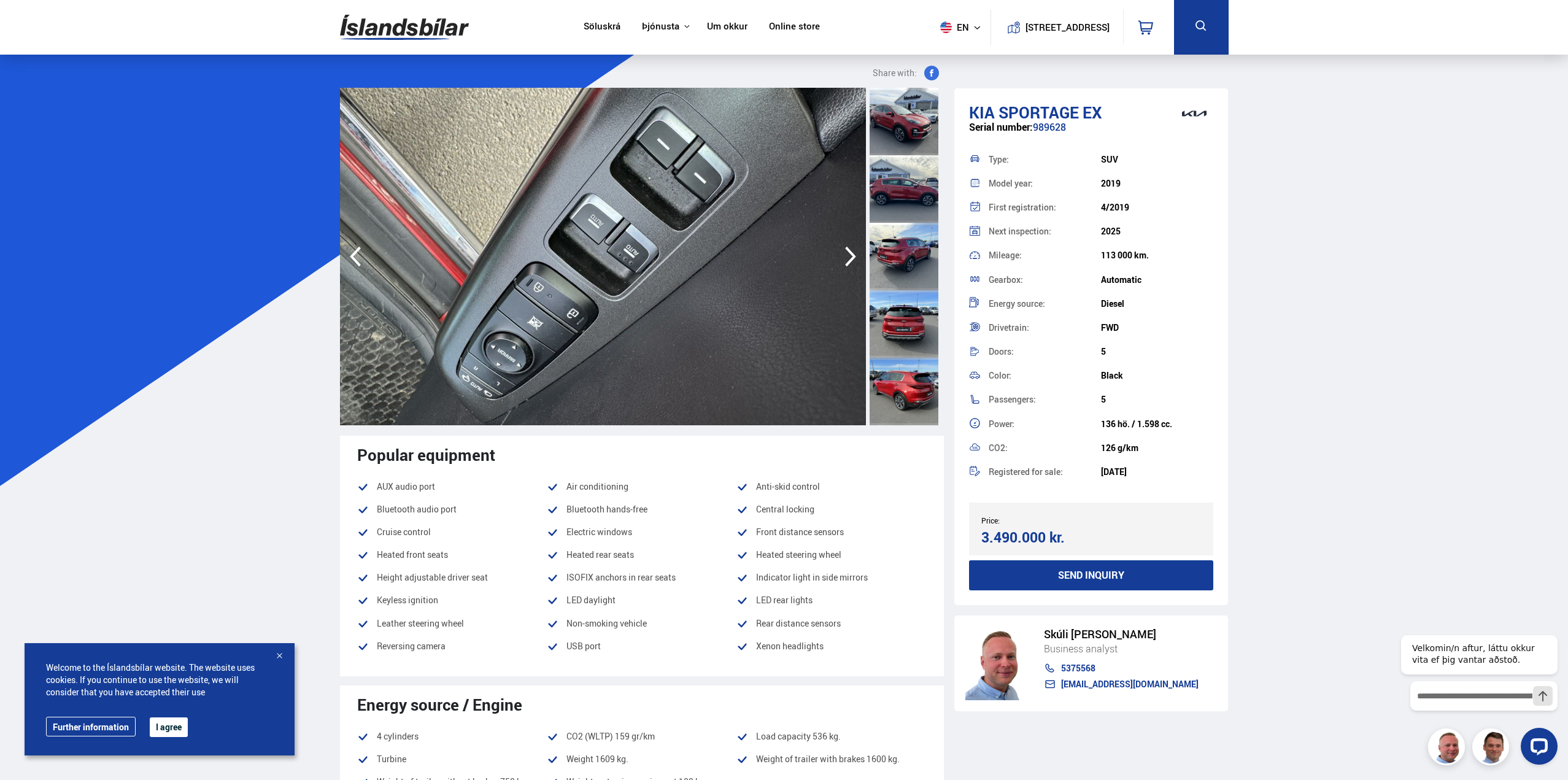
click at [847, 256] on icon "button" at bounding box center [851, 257] width 25 height 30
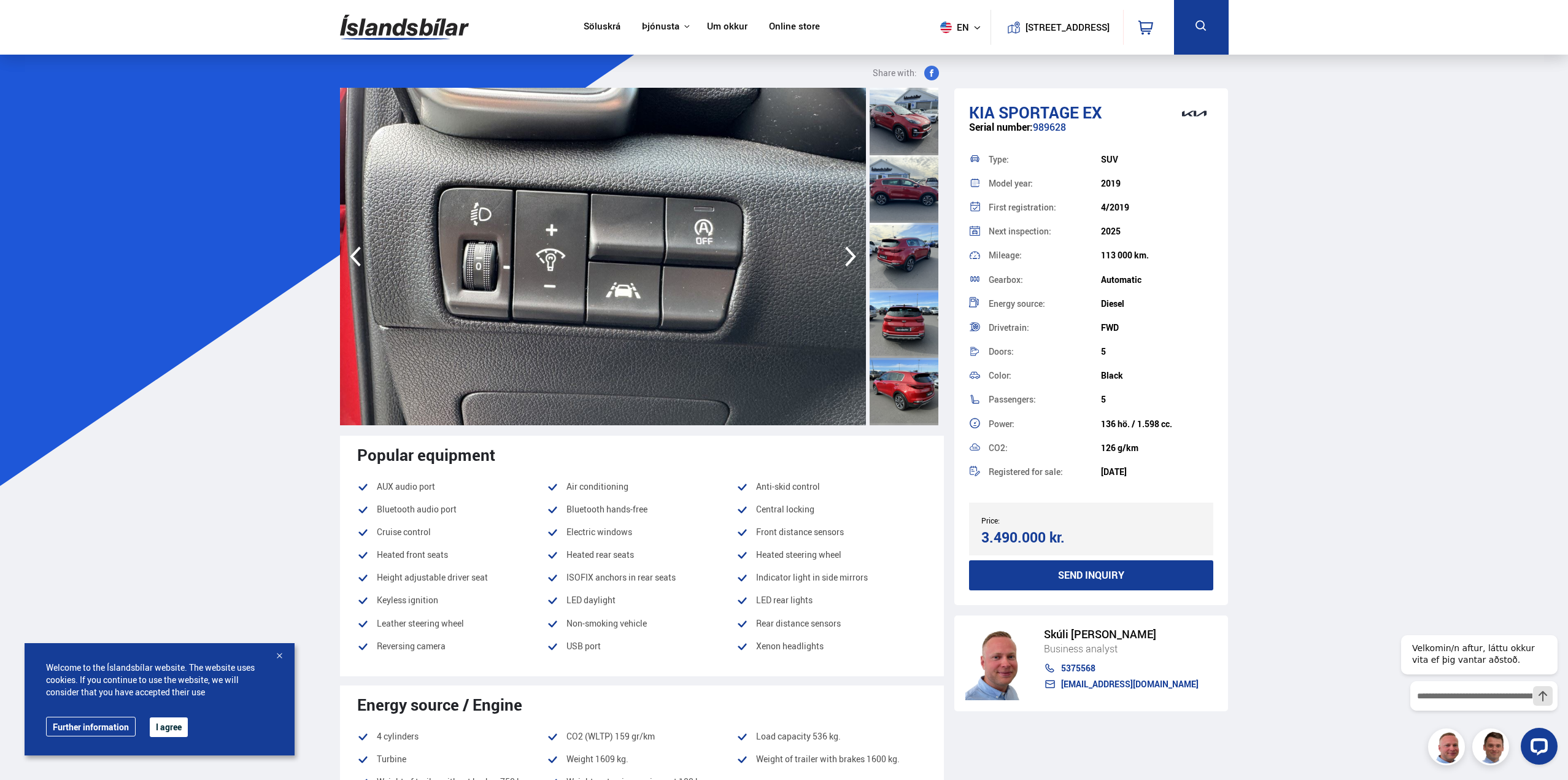
click at [847, 256] on icon "button" at bounding box center [851, 257] width 25 height 30
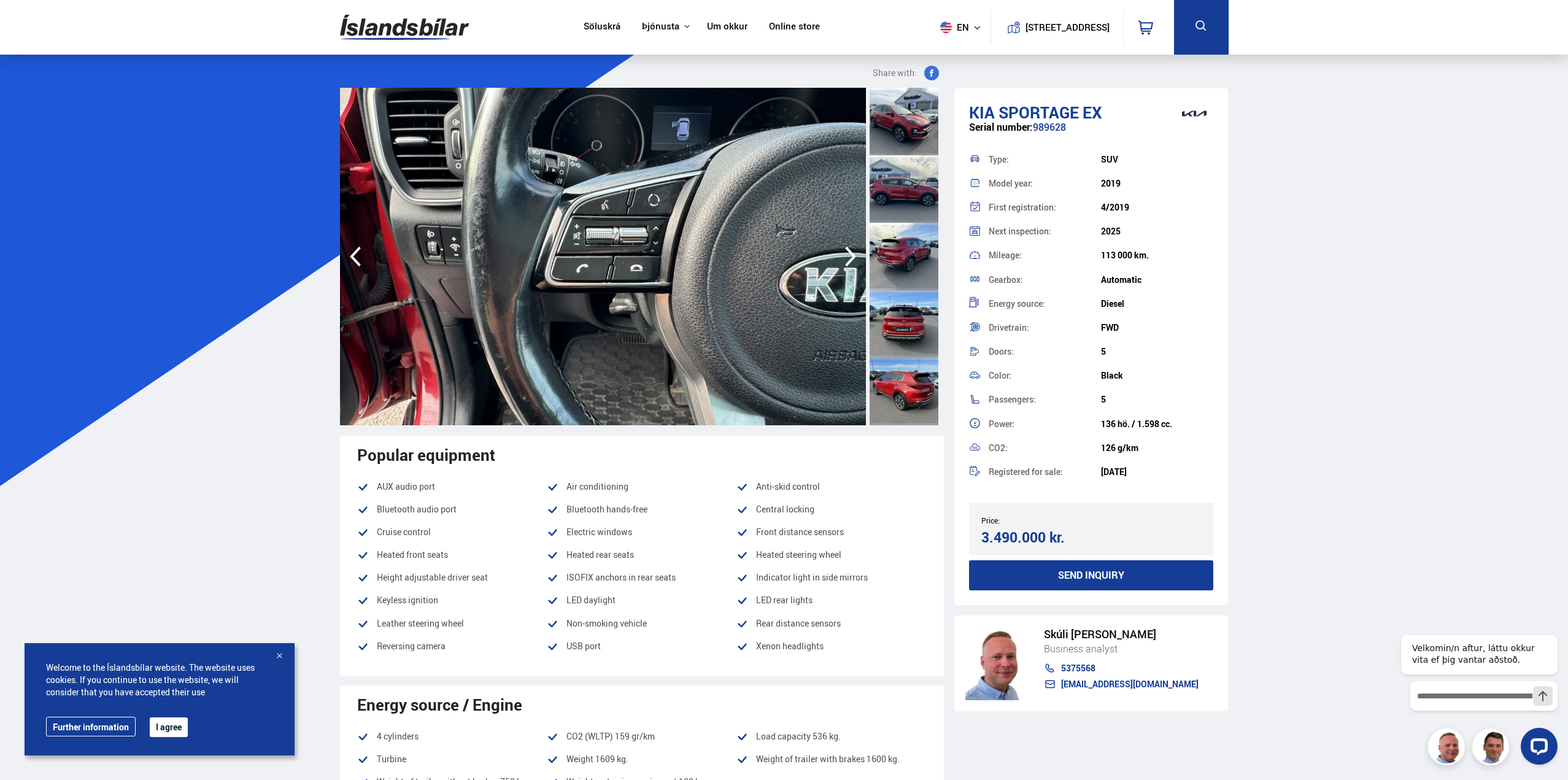
click at [847, 256] on icon "button" at bounding box center [851, 257] width 25 height 30
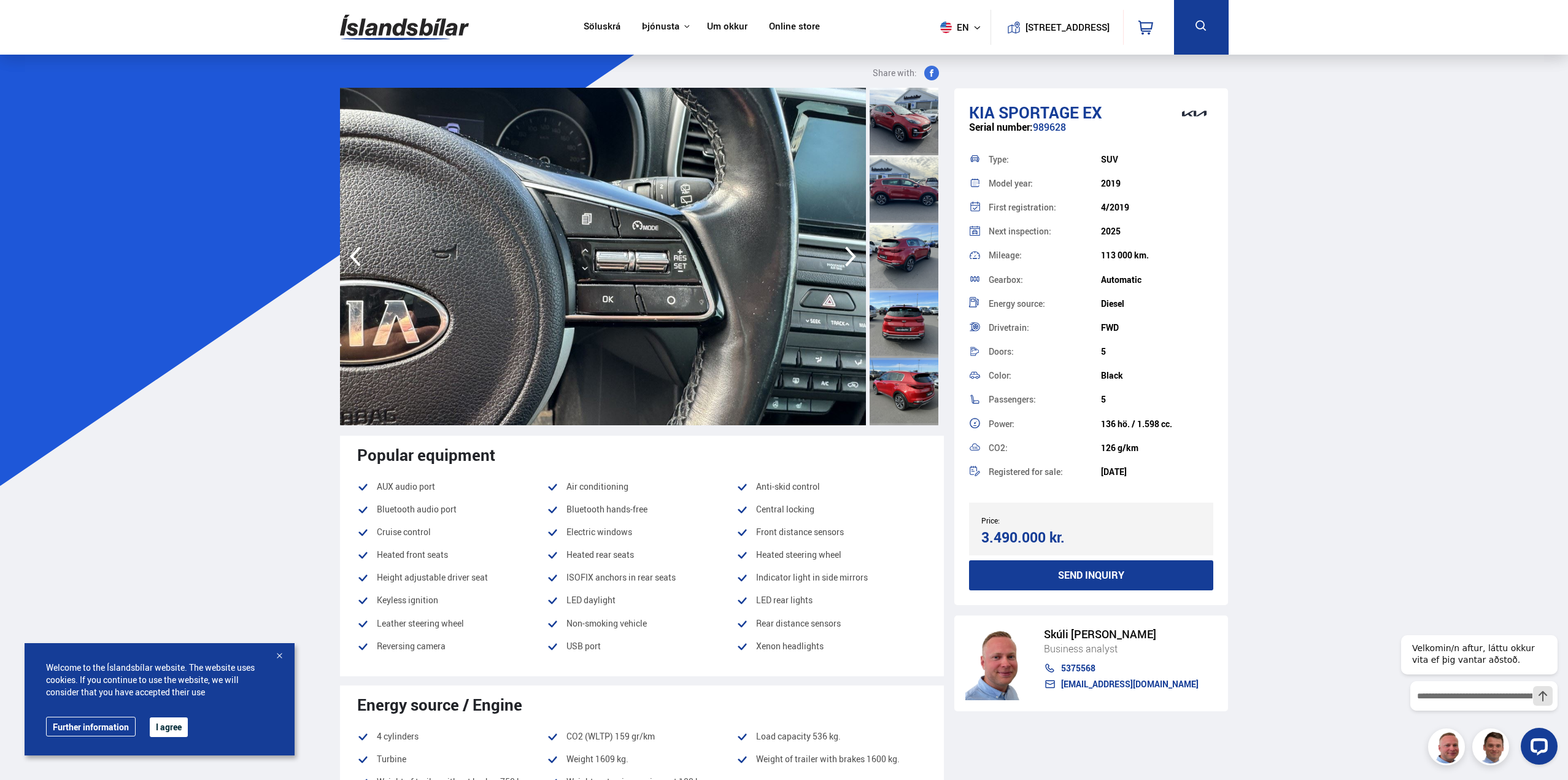
click at [847, 255] on icon "button" at bounding box center [851, 257] width 25 height 30
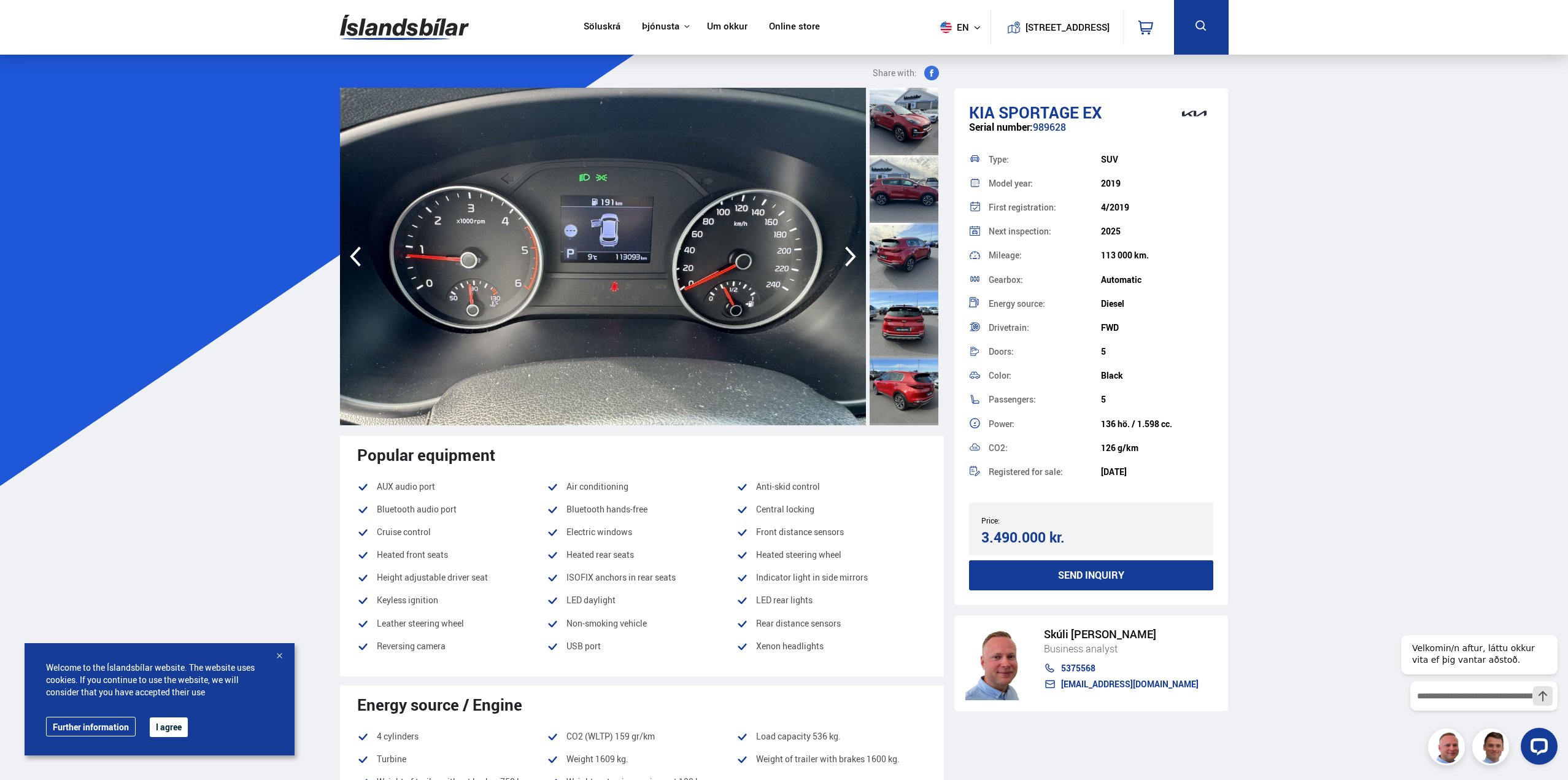
click at [847, 255] on icon "button" at bounding box center [851, 257] width 25 height 30
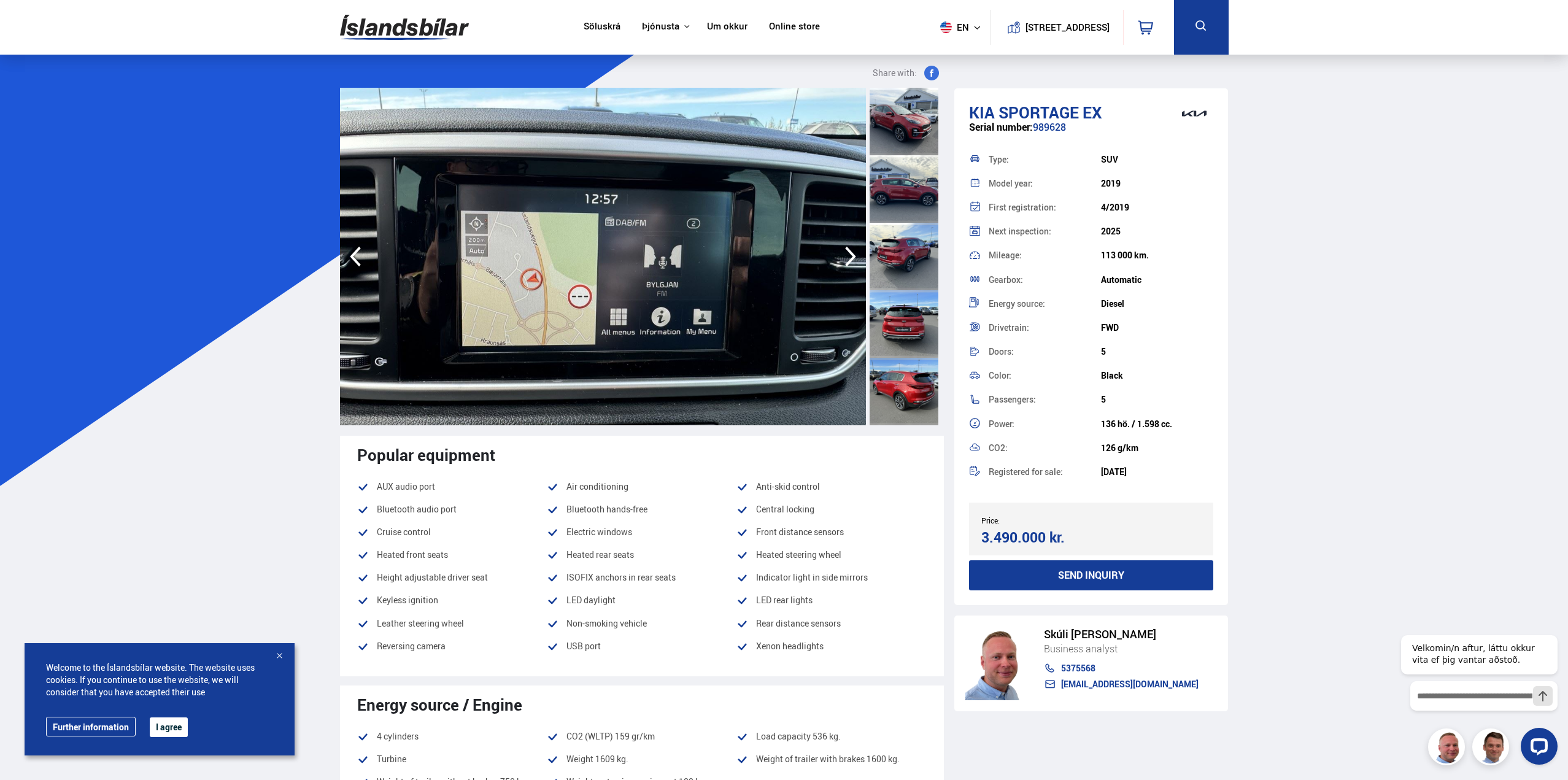
click at [847, 255] on icon "button" at bounding box center [851, 257] width 25 height 30
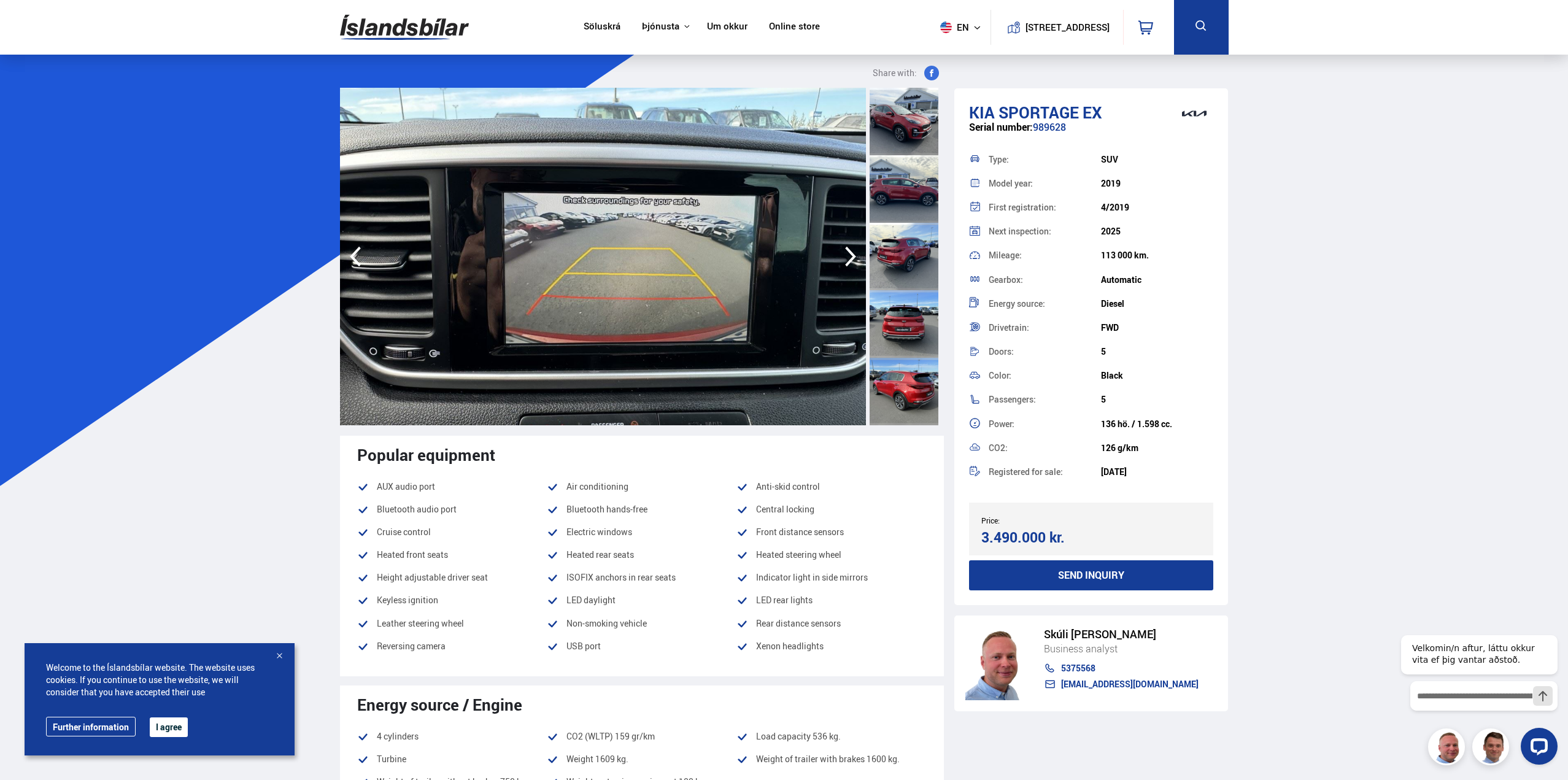
click at [847, 255] on icon "button" at bounding box center [851, 257] width 25 height 30
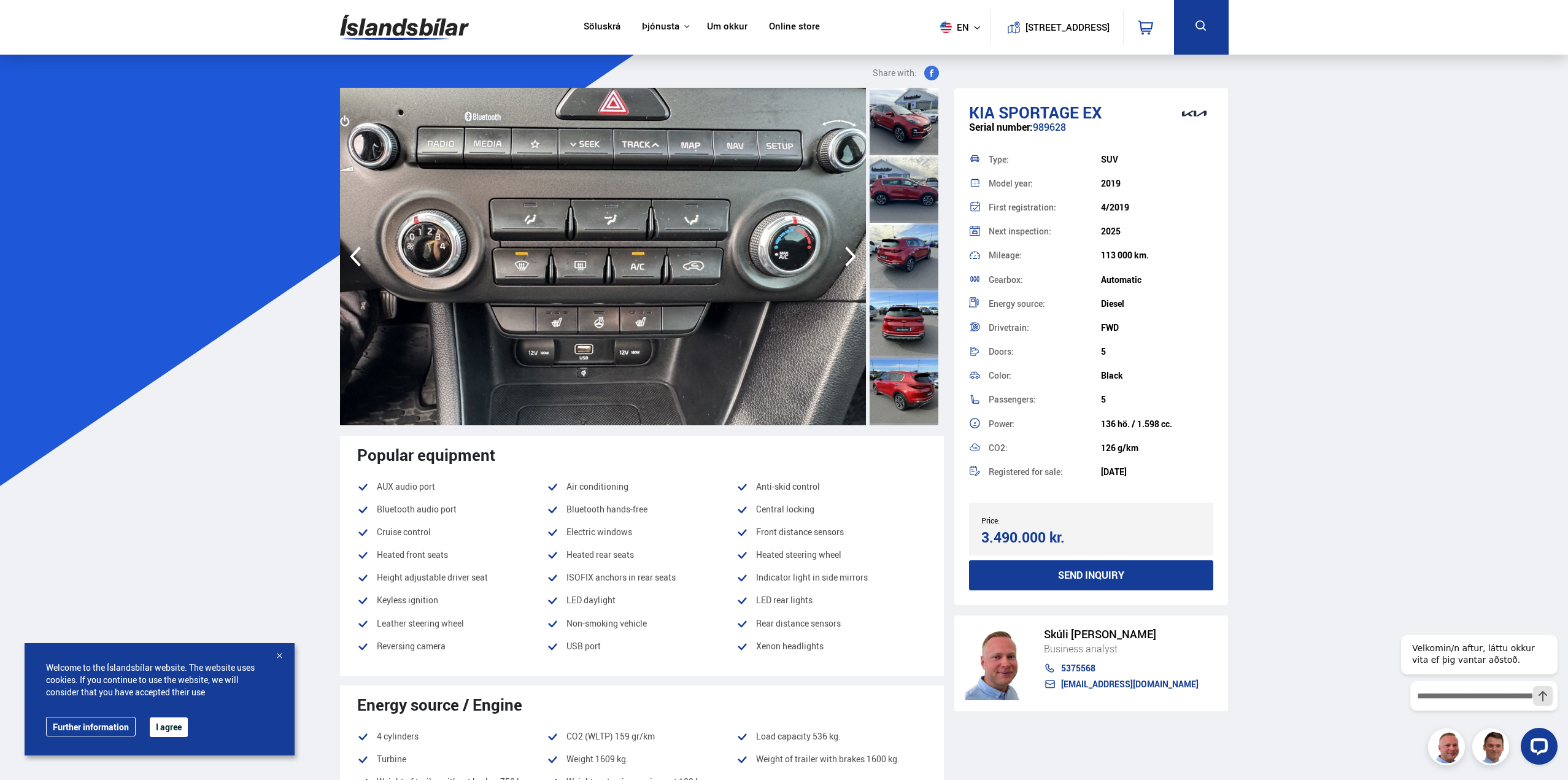
click at [847, 255] on icon "button" at bounding box center [851, 257] width 25 height 30
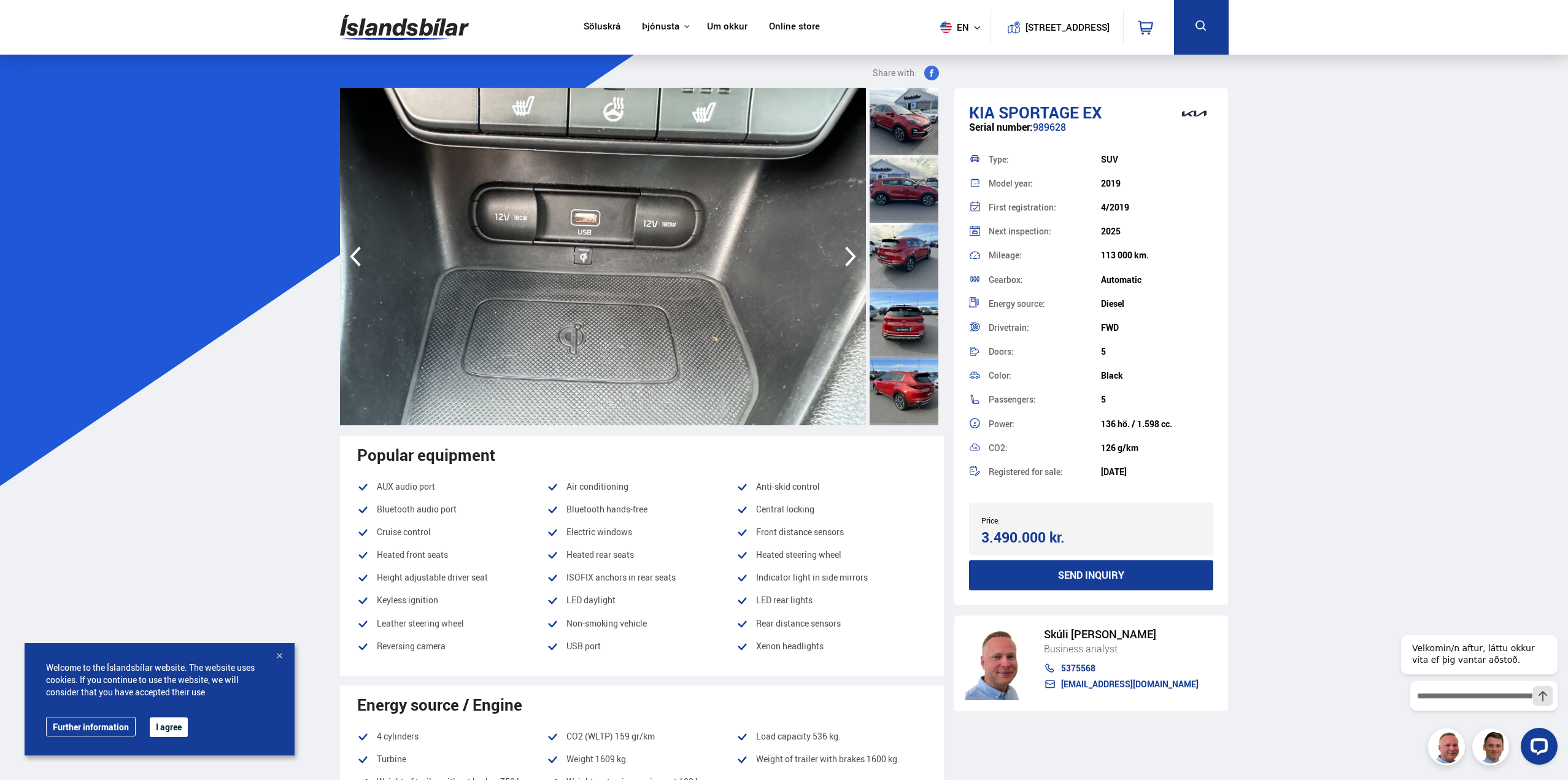
click at [847, 255] on icon "button" at bounding box center [851, 257] width 25 height 30
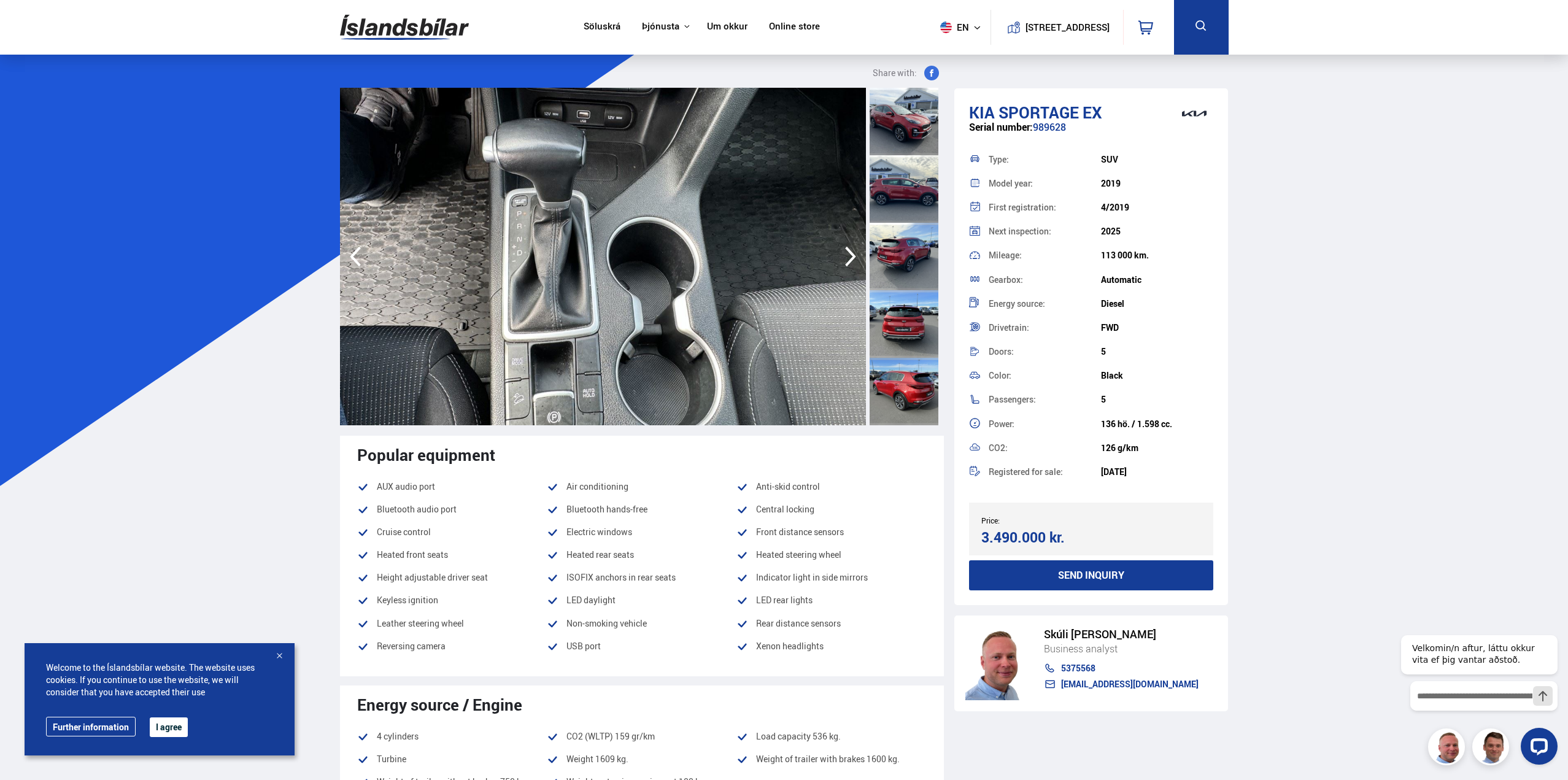
click at [847, 255] on icon "button" at bounding box center [851, 257] width 25 height 30
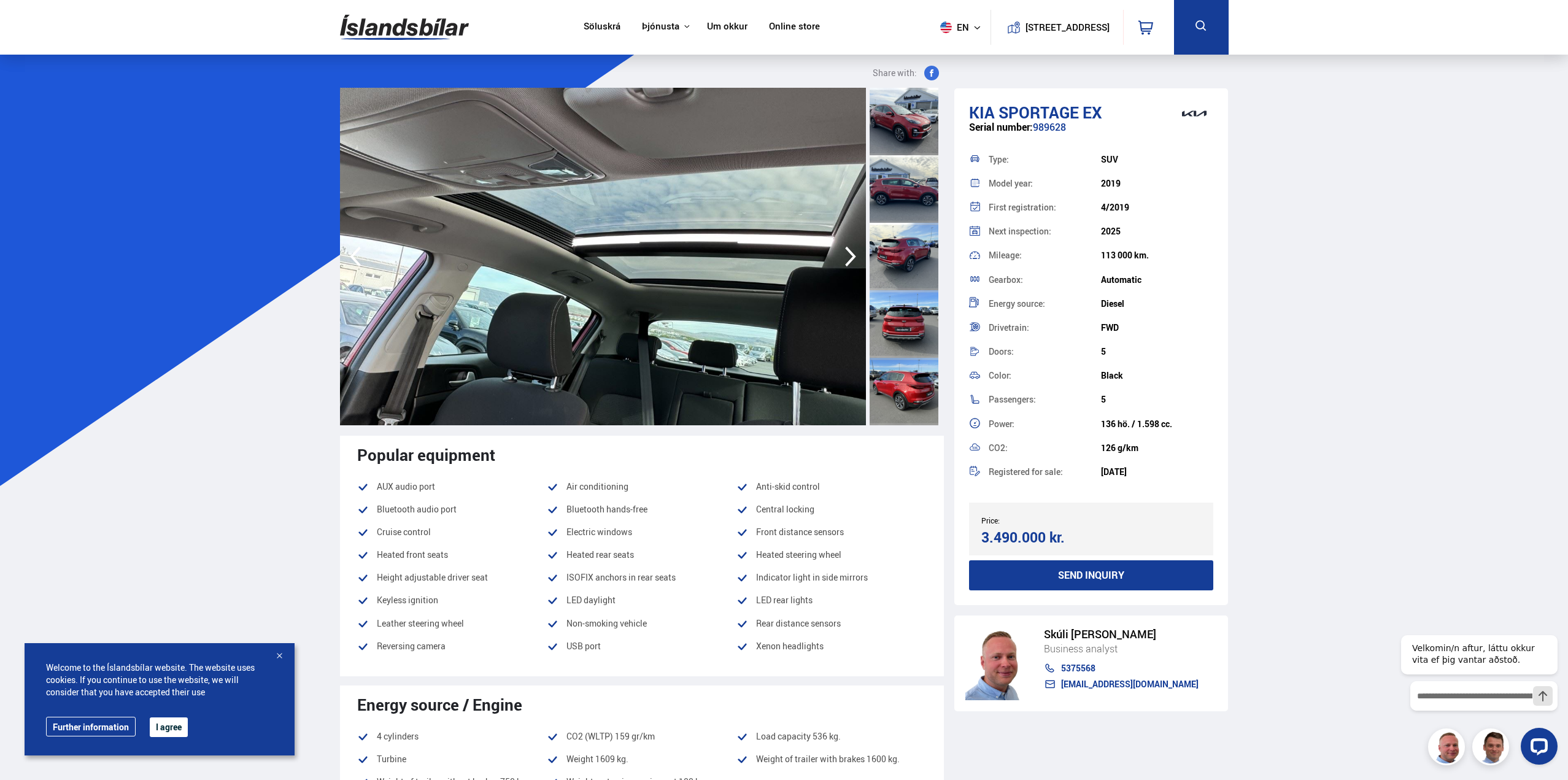
click at [847, 255] on icon "button" at bounding box center [851, 257] width 25 height 30
